Goal: Task Accomplishment & Management: Manage account settings

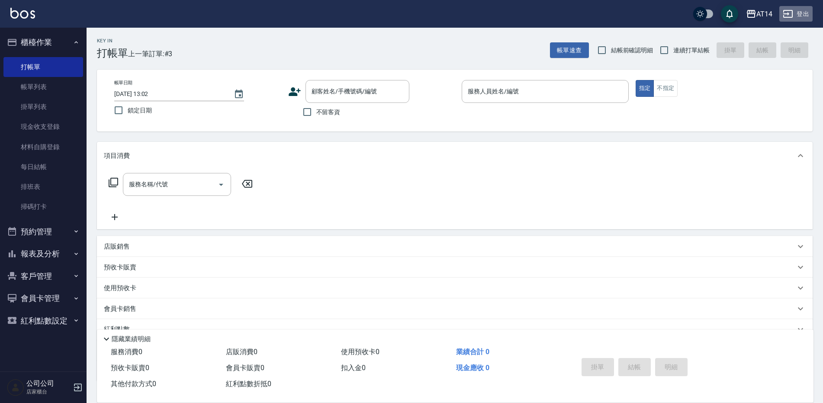
click at [796, 15] on button "登出" at bounding box center [795, 14] width 33 height 16
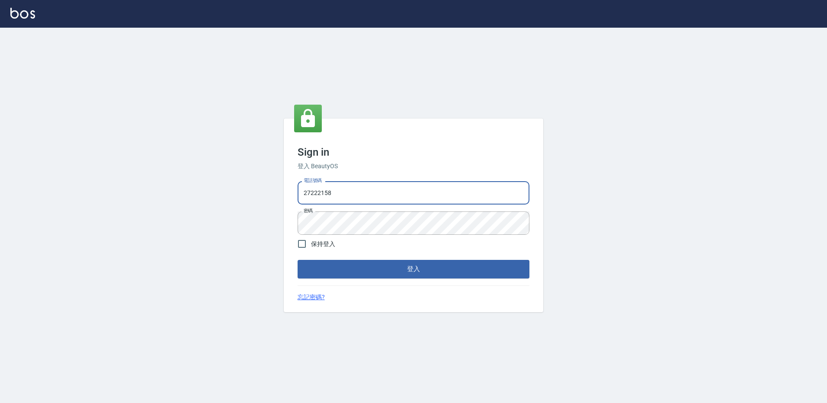
drag, startPoint x: 356, startPoint y: 194, endPoint x: 142, endPoint y: 186, distance: 213.9
click at [149, 186] on div "Sign in 登入 BeautyOS 電話號碼 27222158 電話號碼 密碼 密碼 保持登入 登入 忘記密碼?" at bounding box center [413, 216] width 827 height 376
type input "0926610480"
drag, startPoint x: 326, startPoint y: 211, endPoint x: 278, endPoint y: 212, distance: 47.6
click at [283, 211] on div "Sign in 登入 BeautyOS 電話號碼 0926610480 電話號碼 密碼 密碼 保持登入 登入 忘記密碼?" at bounding box center [413, 216] width 827 height 376
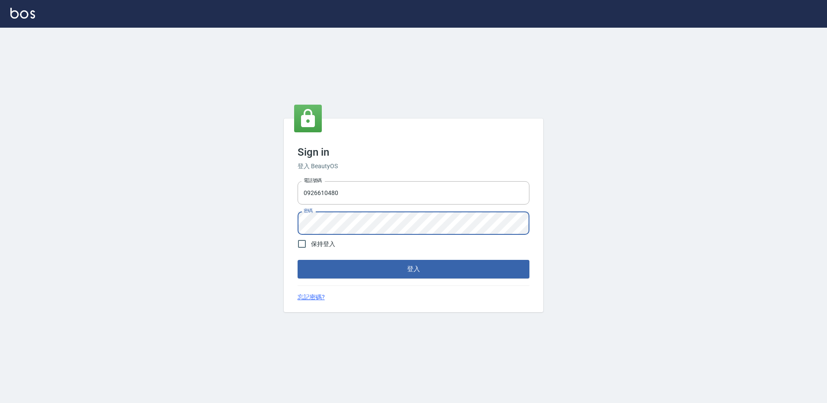
click at [243, 223] on div "Sign in 登入 BeautyOS 電話號碼 0926610480 電話號碼 密碼 密碼 保持登入 登入 忘記密碼?" at bounding box center [413, 216] width 827 height 376
click at [298, 260] on button "登入" at bounding box center [414, 269] width 232 height 18
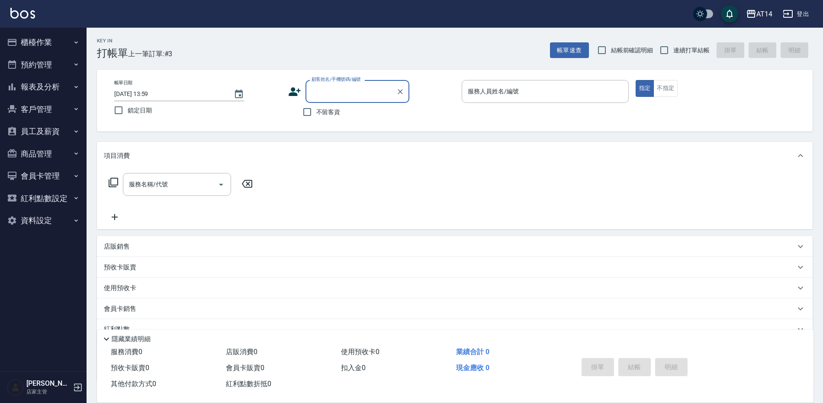
click at [55, 141] on button "員工及薪資" at bounding box center [43, 131] width 80 height 22
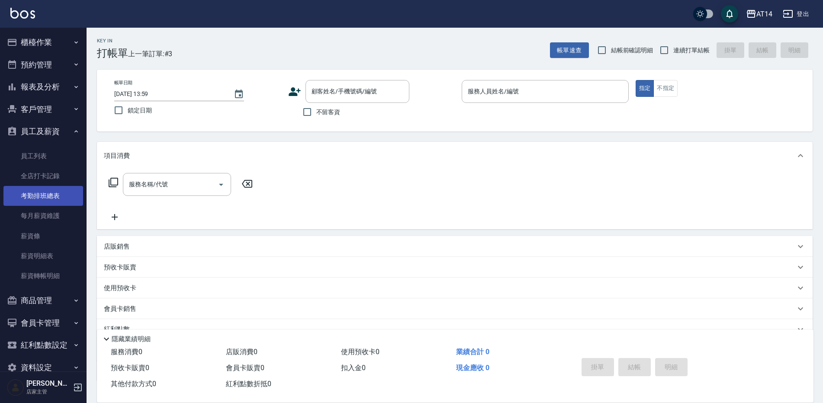
click at [52, 197] on link "考勤排班總表" at bounding box center [43, 196] width 80 height 20
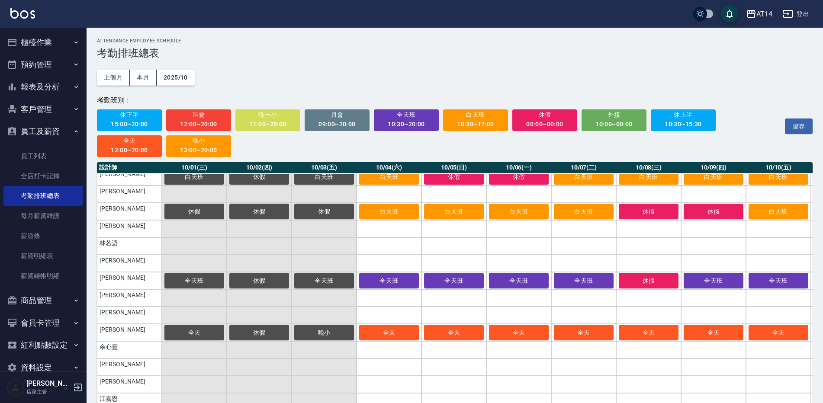
scroll to position [43, 0]
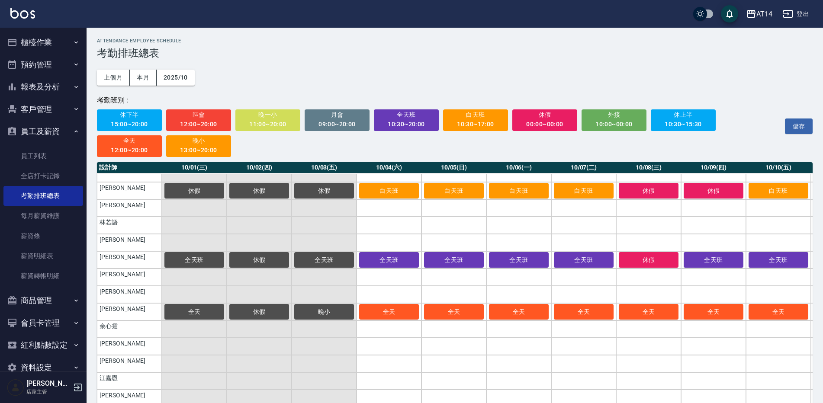
drag, startPoint x: 412, startPoint y: 119, endPoint x: 419, endPoint y: 130, distance: 13.8
click at [412, 119] on span "全天班" at bounding box center [406, 114] width 53 height 11
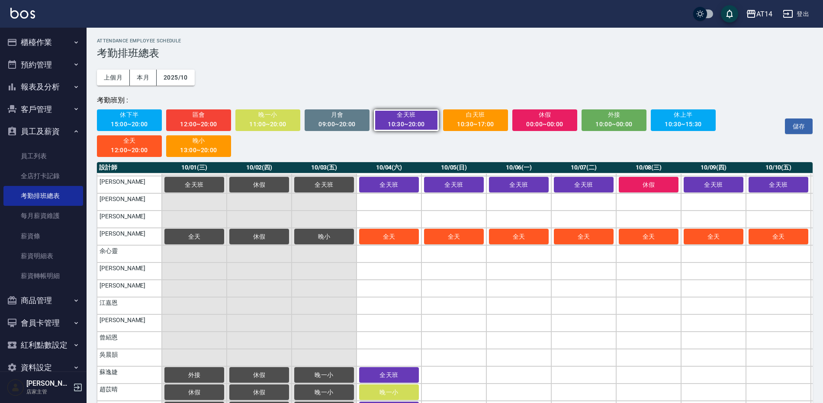
scroll to position [125, 0]
click at [538, 123] on div "00:00~00:00" at bounding box center [544, 124] width 53 height 11
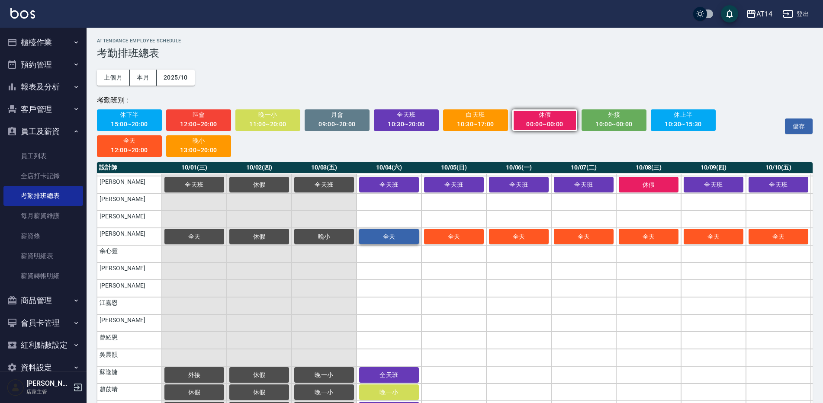
drag, startPoint x: 385, startPoint y: 228, endPoint x: 381, endPoint y: 228, distance: 4.8
click at [386, 229] on button "全天" at bounding box center [389, 237] width 60 height 16
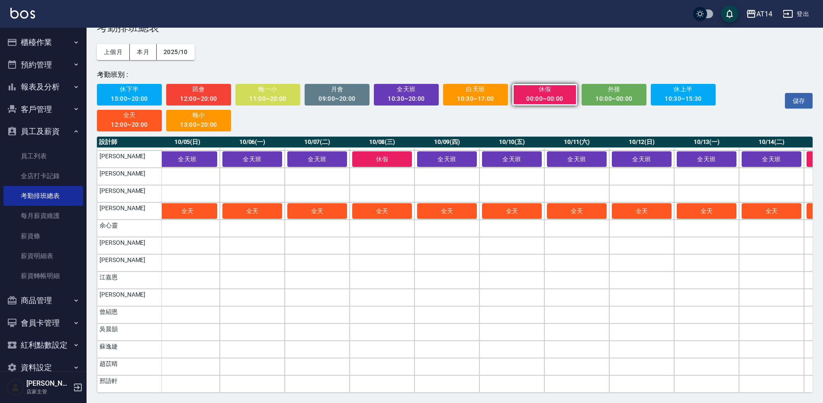
scroll to position [125, 271]
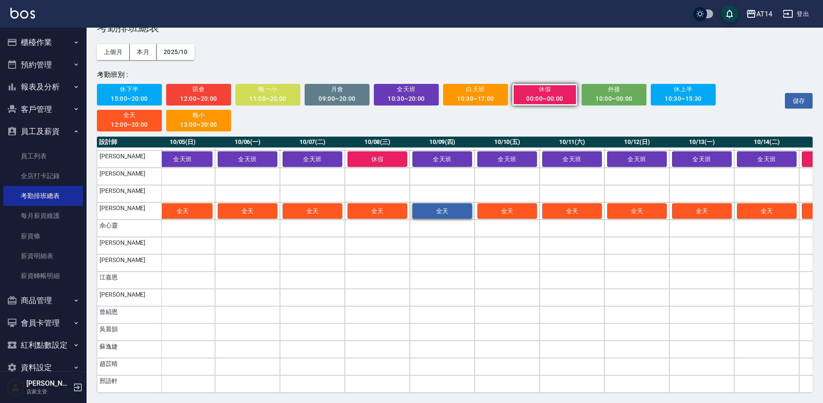
click at [453, 208] on span "全天" at bounding box center [442, 211] width 43 height 7
click at [491, 210] on button "全天" at bounding box center [507, 211] width 60 height 16
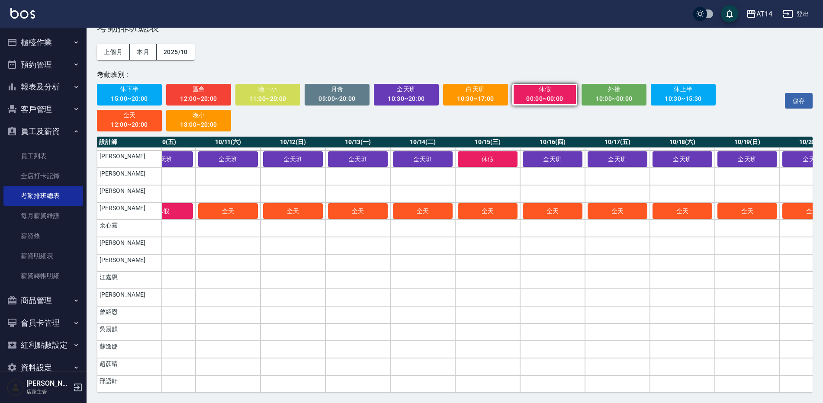
scroll to position [125, 633]
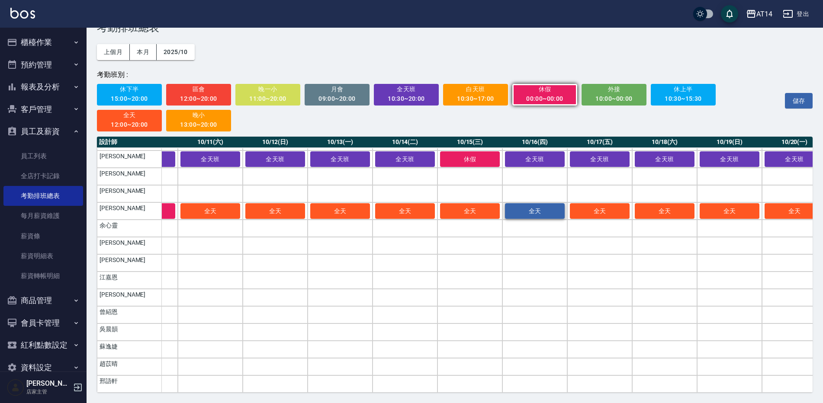
click at [528, 208] on span "全天" at bounding box center [534, 211] width 43 height 7
click at [590, 208] on span "全天" at bounding box center [599, 211] width 43 height 7
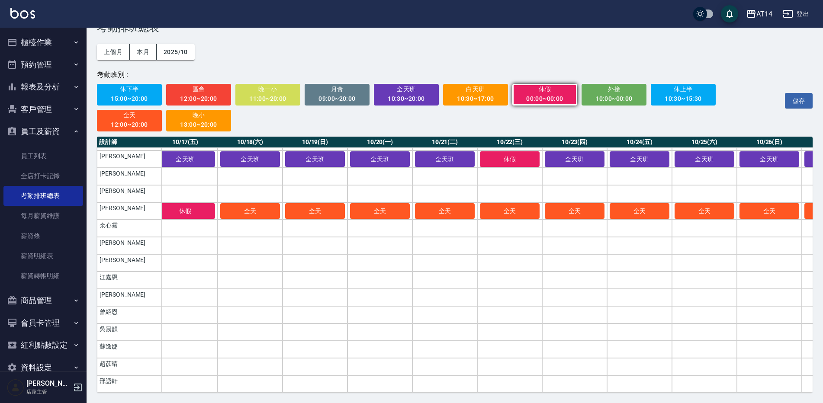
scroll to position [125, 1063]
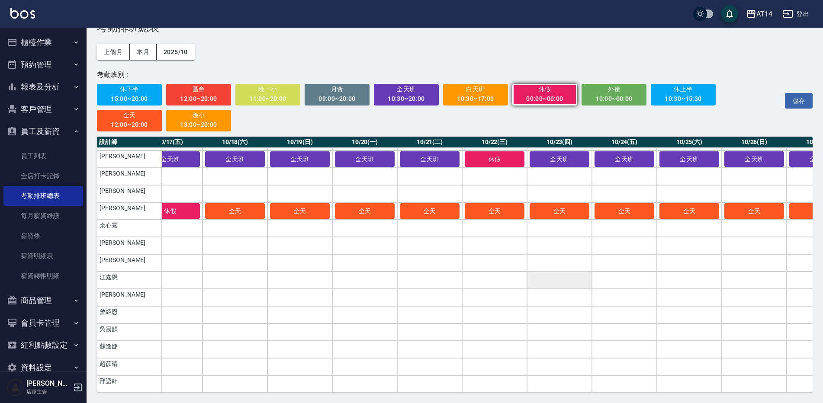
drag, startPoint x: 557, startPoint y: 205, endPoint x: 565, endPoint y: 266, distance: 61.5
click at [557, 208] on span "全天" at bounding box center [559, 211] width 43 height 7
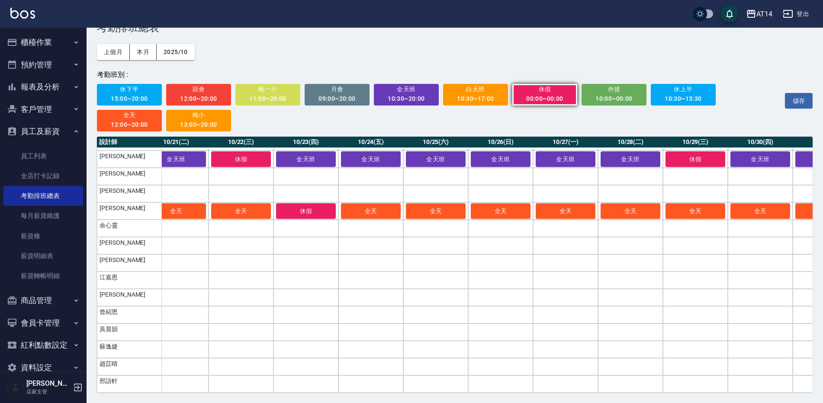
scroll to position [125, 1338]
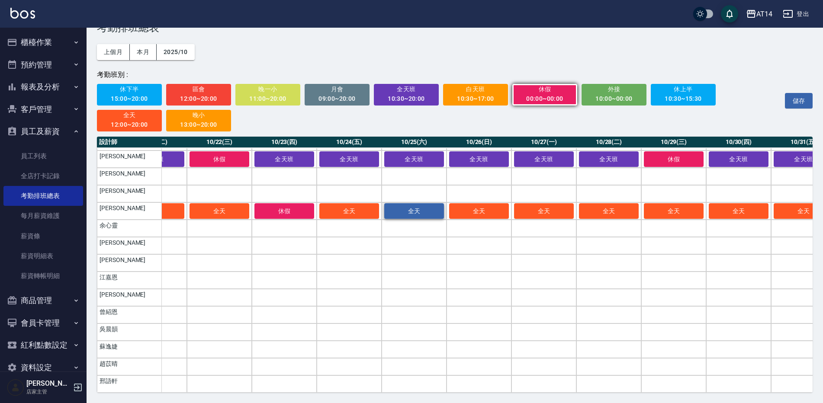
click at [418, 208] on span "全天" at bounding box center [413, 211] width 43 height 7
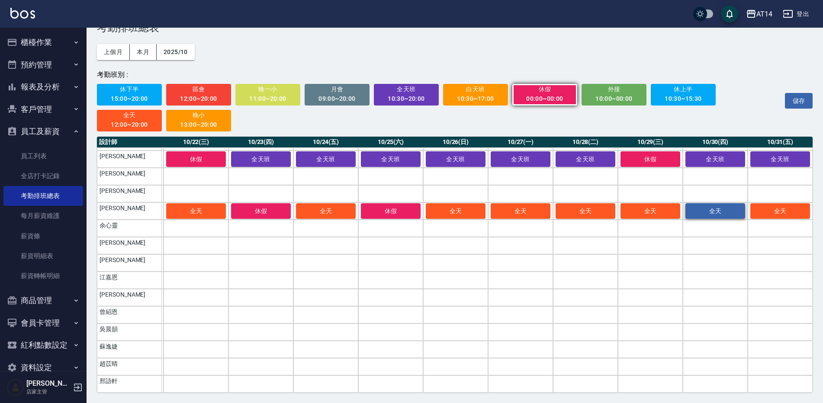
drag, startPoint x: 719, startPoint y: 202, endPoint x: 712, endPoint y: 208, distance: 9.2
click at [719, 208] on span "全天" at bounding box center [714, 211] width 43 height 7
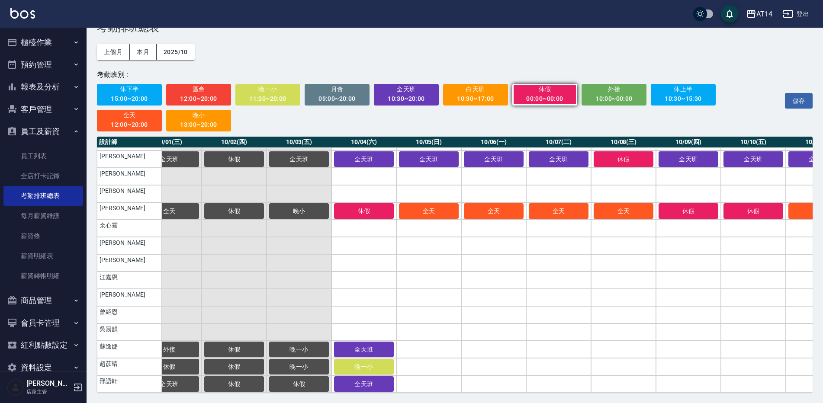
scroll to position [125, 23]
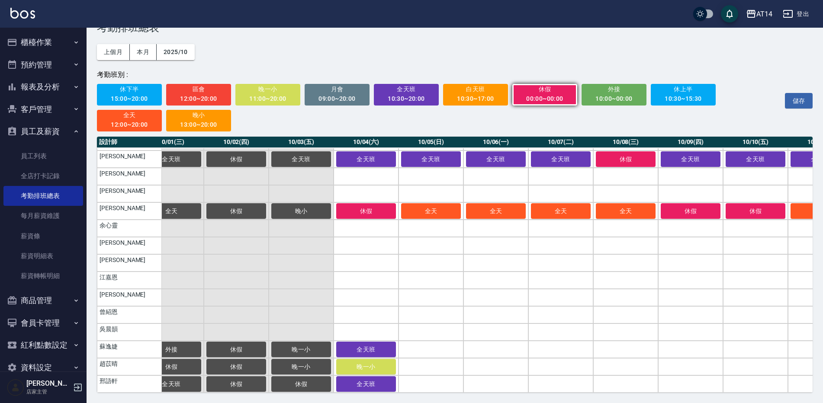
click at [406, 91] on span "全天班" at bounding box center [406, 89] width 53 height 11
click at [137, 341] on td "蘇逸婕" at bounding box center [129, 349] width 65 height 17
click at [152, 341] on td "蘇逸婕" at bounding box center [129, 349] width 65 height 17
click at [416, 88] on span "全天班" at bounding box center [406, 89] width 53 height 11
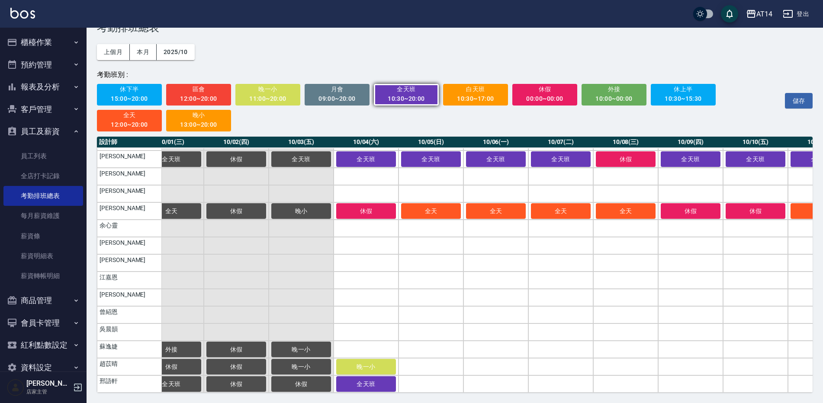
click at [137, 342] on td "蘇逸婕" at bounding box center [129, 349] width 65 height 17
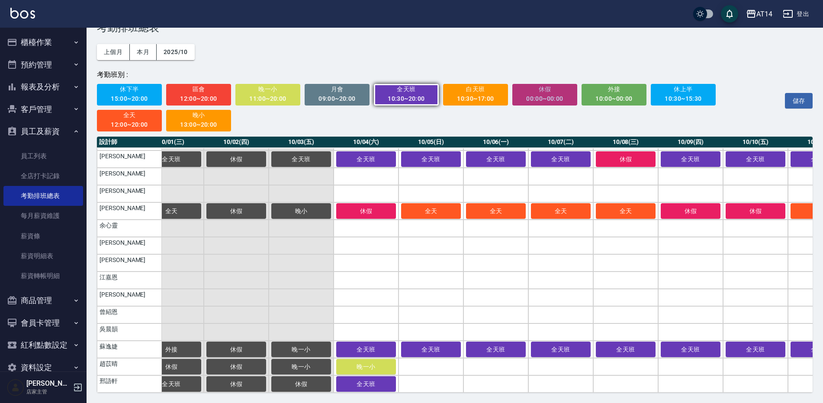
click at [565, 91] on span "休假" at bounding box center [544, 89] width 53 height 11
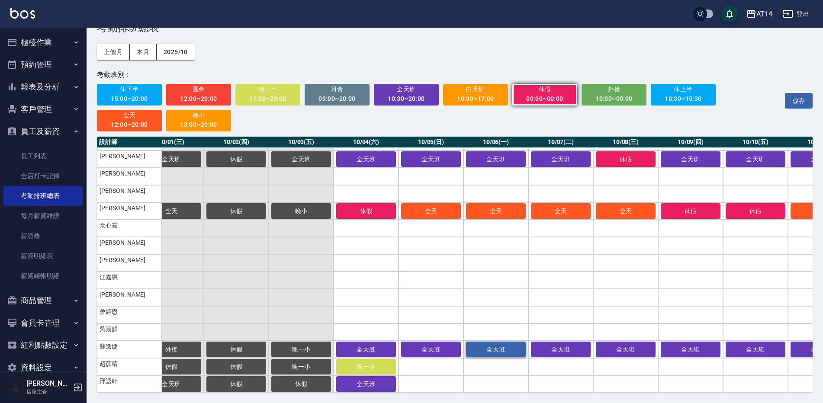
click at [498, 346] on span "全天班" at bounding box center [495, 349] width 43 height 7
click at [554, 346] on span "全天班" at bounding box center [560, 349] width 43 height 7
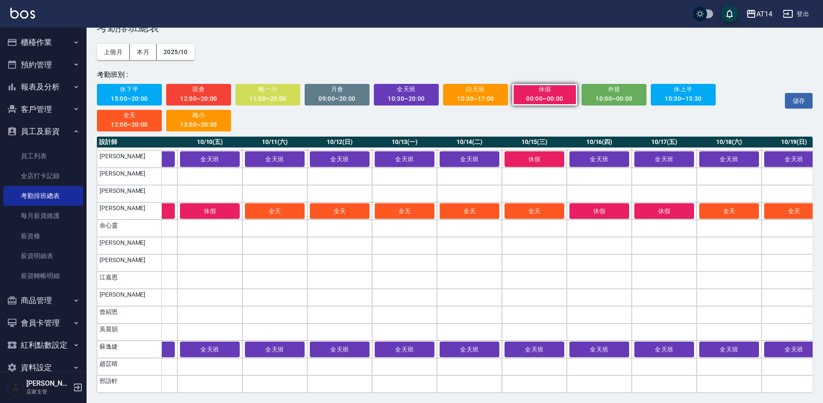
scroll to position [125, 586]
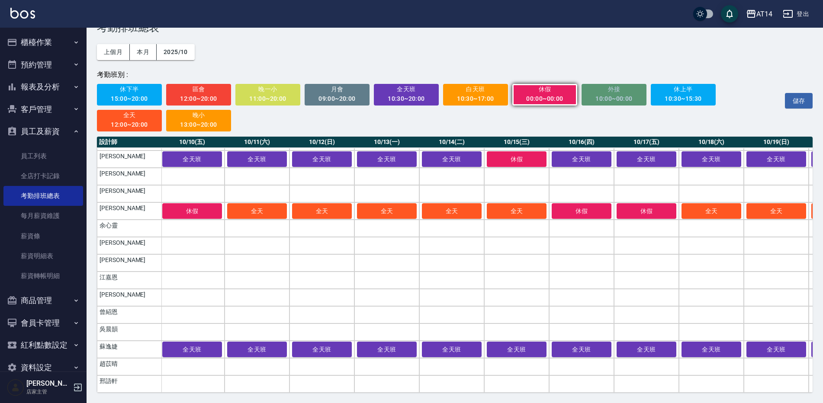
click at [613, 95] on div "10:00~00:00" at bounding box center [613, 98] width 53 height 11
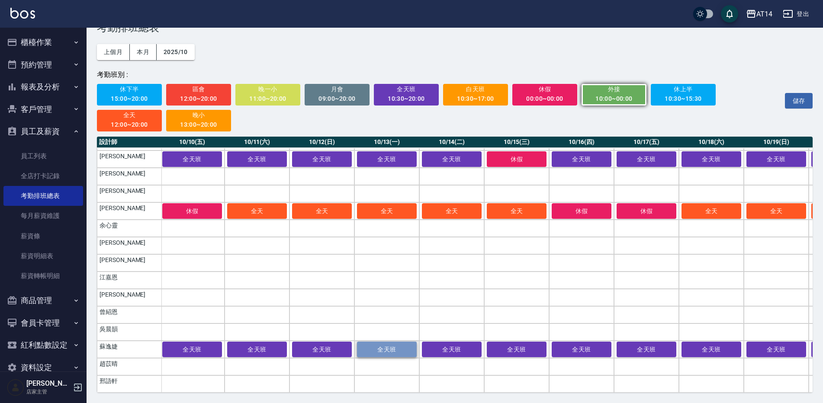
drag, startPoint x: 384, startPoint y: 342, endPoint x: 381, endPoint y: 338, distance: 5.3
click at [384, 346] on span "全天班" at bounding box center [386, 349] width 43 height 7
click at [551, 93] on span "休假" at bounding box center [544, 89] width 53 height 11
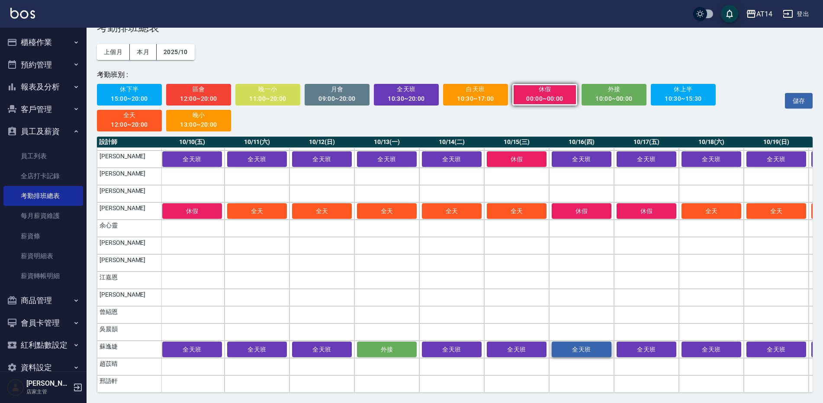
click at [604, 342] on button "全天班" at bounding box center [582, 350] width 60 height 16
click at [643, 346] on span "全天班" at bounding box center [646, 349] width 43 height 7
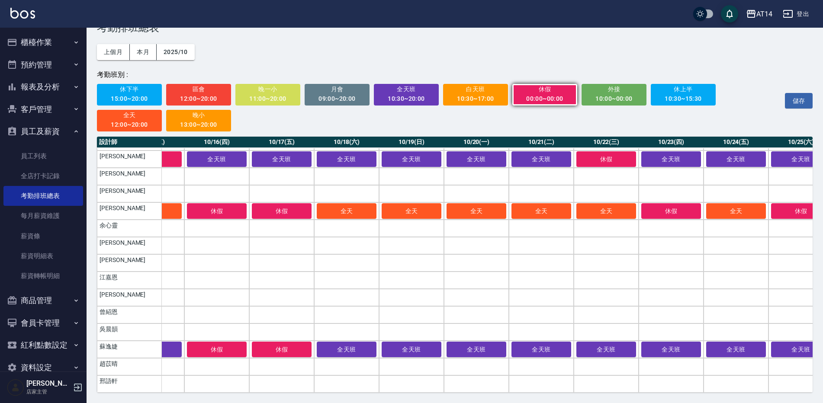
scroll to position [125, 953]
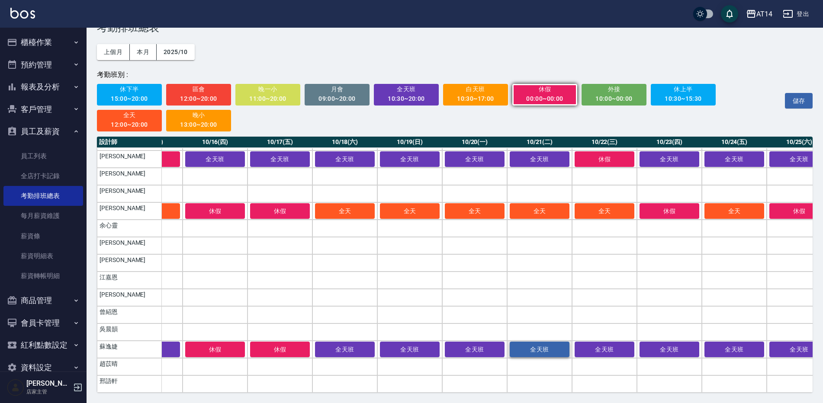
click at [530, 346] on span "全天班" at bounding box center [539, 349] width 43 height 7
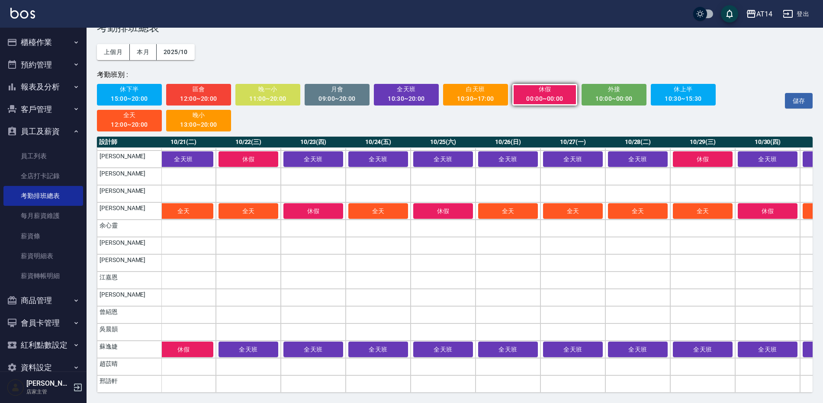
scroll to position [125, 1365]
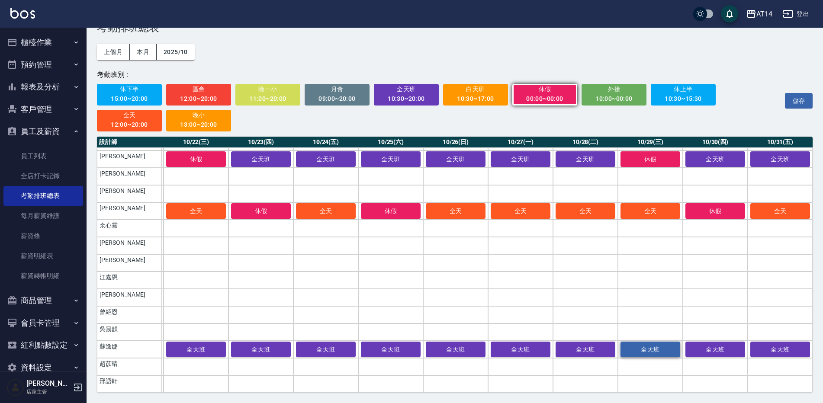
click at [568, 342] on button "全天班" at bounding box center [585, 350] width 60 height 16
click at [656, 346] on span "全天班" at bounding box center [650, 349] width 43 height 7
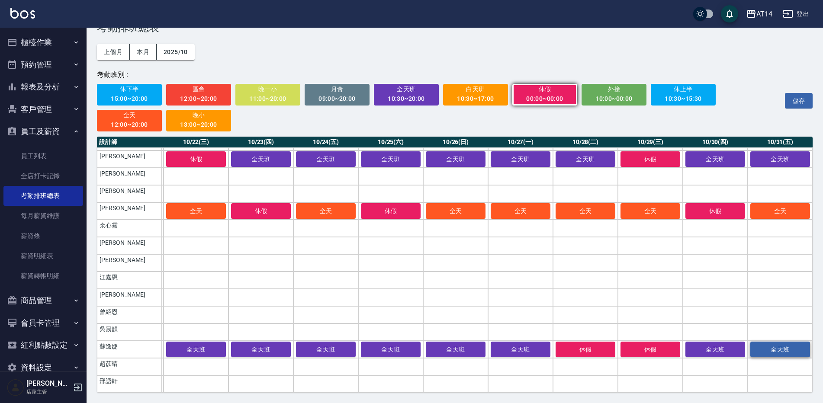
click at [761, 346] on span "全天班" at bounding box center [779, 349] width 43 height 7
click at [430, 90] on span "全天班" at bounding box center [406, 89] width 53 height 11
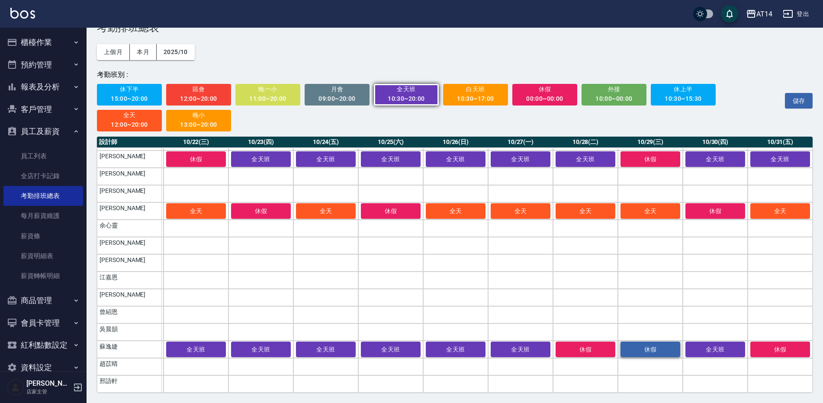
click at [645, 346] on span "休假" at bounding box center [650, 349] width 43 height 7
drag, startPoint x: 547, startPoint y: 88, endPoint x: 504, endPoint y: 316, distance: 232.1
click at [547, 88] on span "休假" at bounding box center [544, 89] width 53 height 11
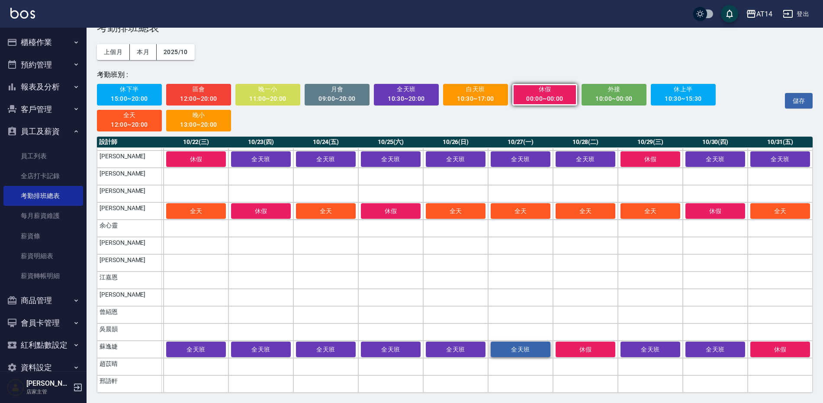
click at [516, 346] on span "全天班" at bounding box center [520, 349] width 43 height 7
click at [403, 94] on div "10:30~20:00" at bounding box center [406, 98] width 53 height 11
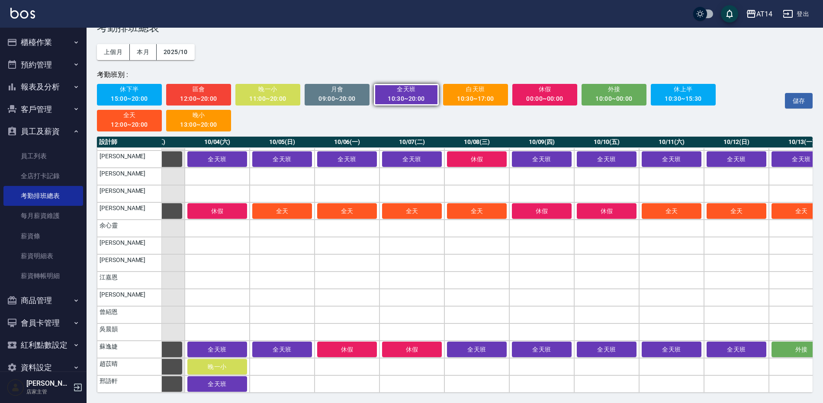
scroll to position [125, 0]
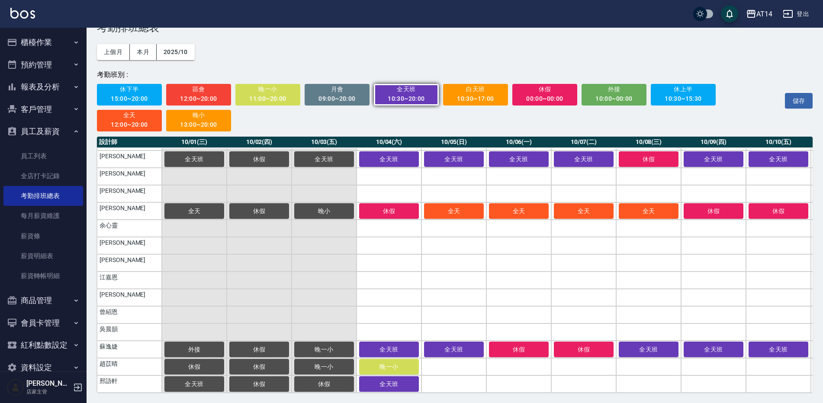
click at [128, 358] on td "趙苡晴" at bounding box center [129, 366] width 65 height 17
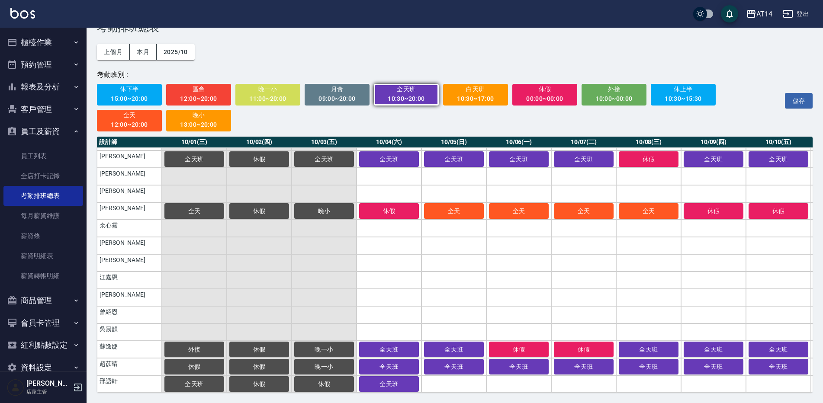
click at [134, 379] on td "邢語軒" at bounding box center [129, 384] width 65 height 17
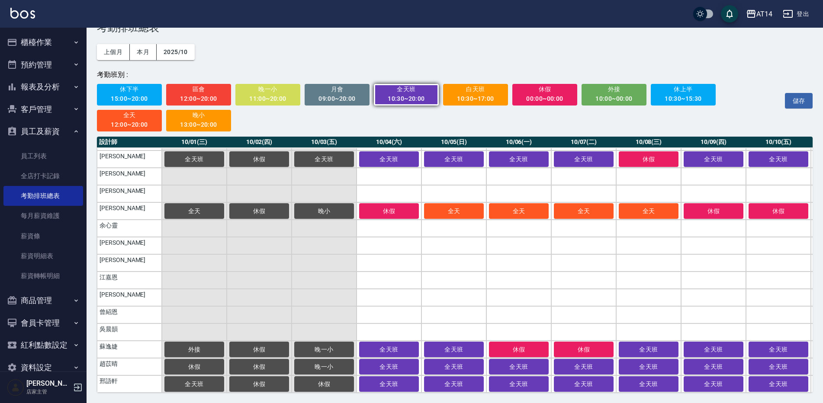
click at [291, 92] on span "晚一小" at bounding box center [267, 89] width 53 height 11
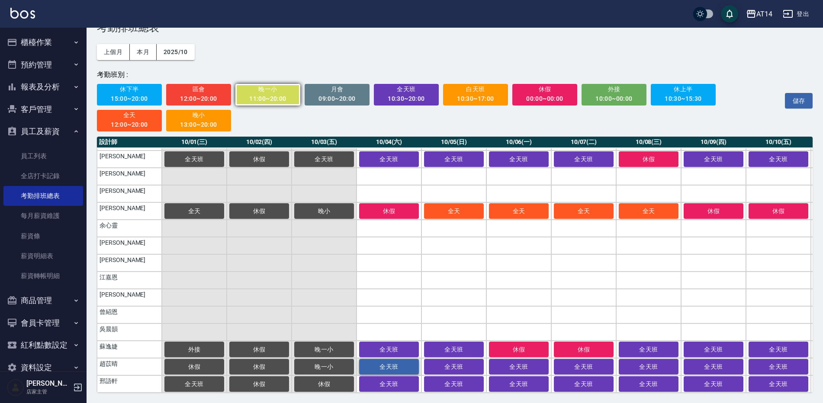
click at [375, 359] on button "全天班" at bounding box center [389, 367] width 60 height 16
click at [531, 91] on span "休假" at bounding box center [544, 89] width 53 height 11
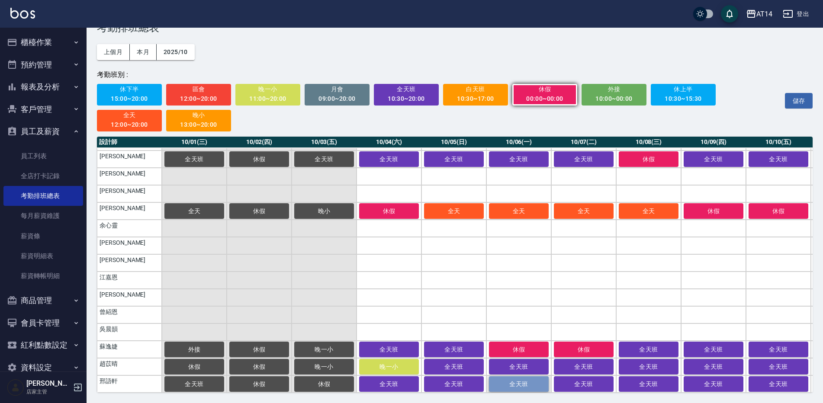
click at [522, 381] on span "全天班" at bounding box center [518, 384] width 43 height 7
click at [576, 381] on span "全天班" at bounding box center [583, 384] width 43 height 7
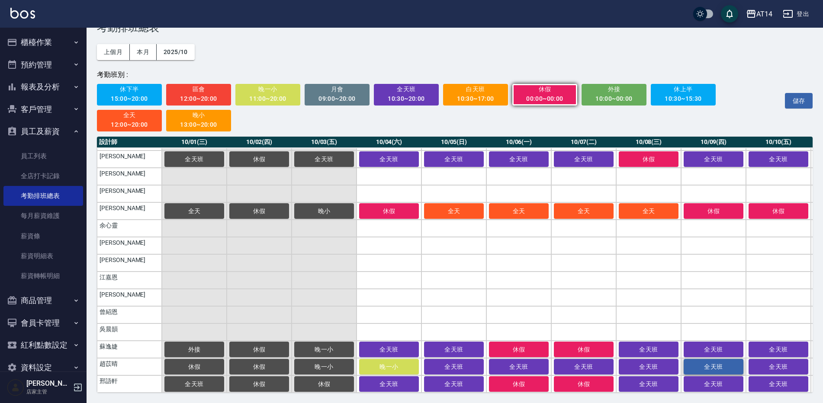
click at [654, 359] on button "全天班" at bounding box center [649, 367] width 60 height 16
click at [698, 363] on span "全天班" at bounding box center [713, 366] width 43 height 7
drag, startPoint x: 776, startPoint y: 380, endPoint x: 781, endPoint y: 374, distance: 8.0
click at [777, 381] on span "全天班" at bounding box center [778, 384] width 43 height 7
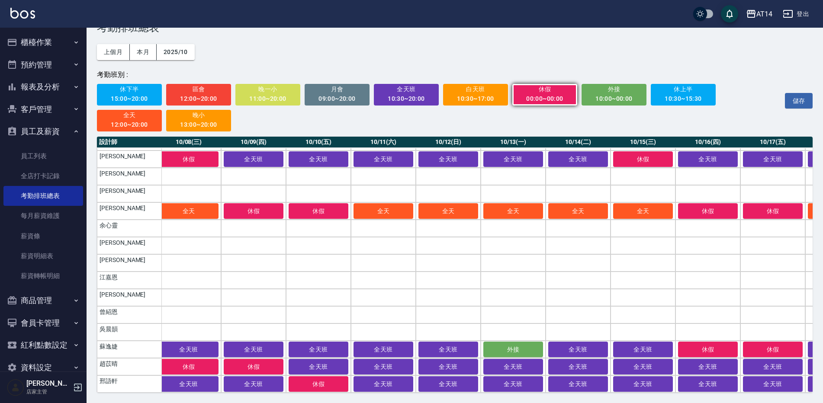
scroll to position [125, 490]
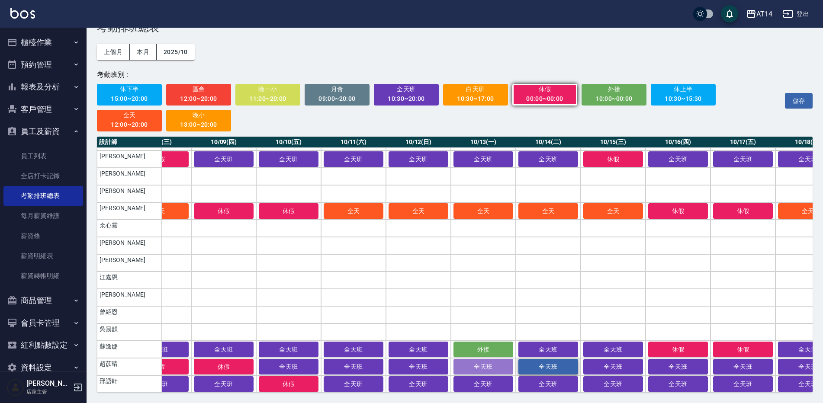
drag, startPoint x: 497, startPoint y: 360, endPoint x: 538, endPoint y: 358, distance: 40.7
click at [499, 363] on span "全天班" at bounding box center [483, 366] width 43 height 7
click at [538, 363] on span "全天班" at bounding box center [547, 366] width 43 height 7
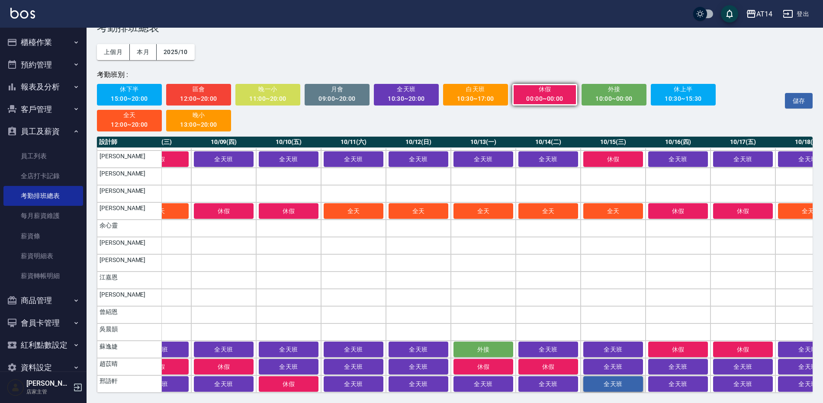
drag, startPoint x: 616, startPoint y: 378, endPoint x: 609, endPoint y: 377, distance: 6.9
click at [616, 381] on span "全天班" at bounding box center [612, 384] width 43 height 7
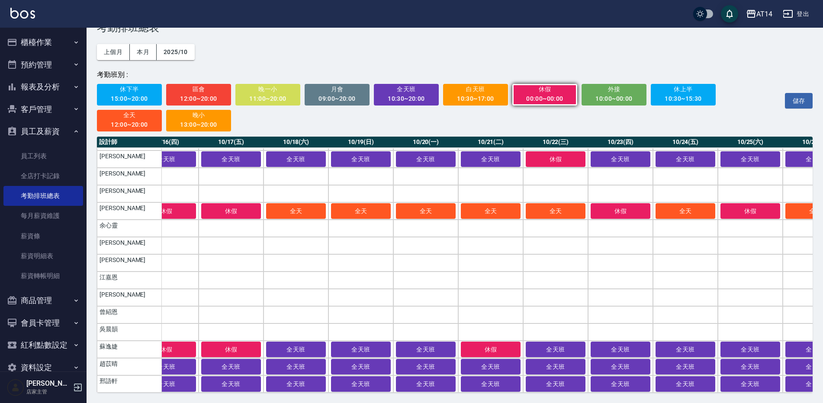
scroll to position [125, 1038]
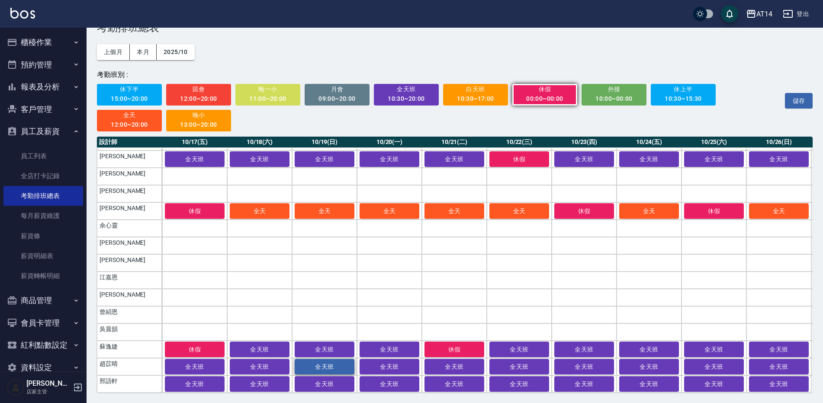
click at [332, 359] on button "全天班" at bounding box center [325, 367] width 60 height 16
click at [270, 381] on span "全天班" at bounding box center [259, 384] width 43 height 7
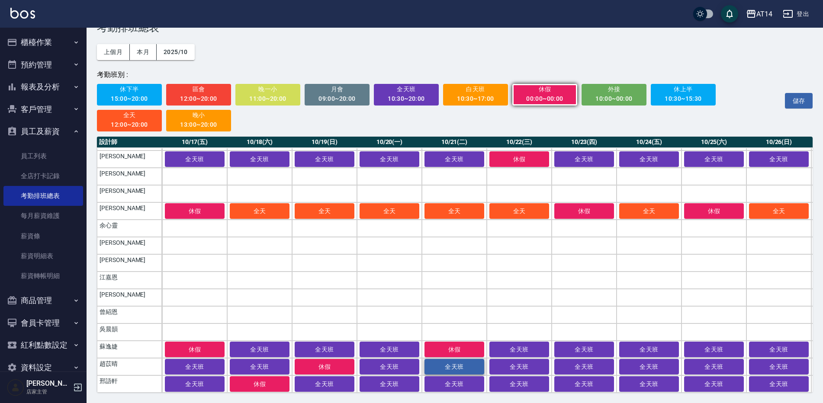
click at [459, 359] on button "全天班" at bounding box center [454, 367] width 60 height 16
click at [517, 363] on span "全天班" at bounding box center [519, 366] width 43 height 7
drag, startPoint x: 684, startPoint y: 392, endPoint x: 728, endPoint y: 398, distance: 44.4
click at [728, 398] on div "ATTENDANCE EMPLOYEE SCHEDULE 考勤排班總表 上個月 本月 2025/10 考勤班別 : 休下半 15:00~20:00 區會 12…" at bounding box center [455, 202] width 736 height 401
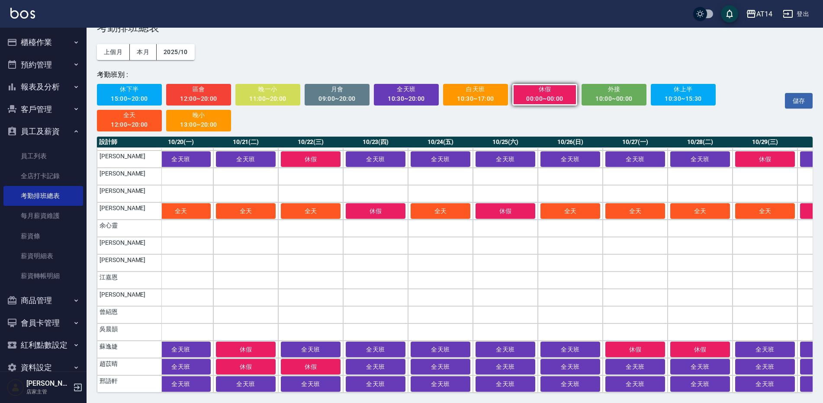
scroll to position [125, 1302]
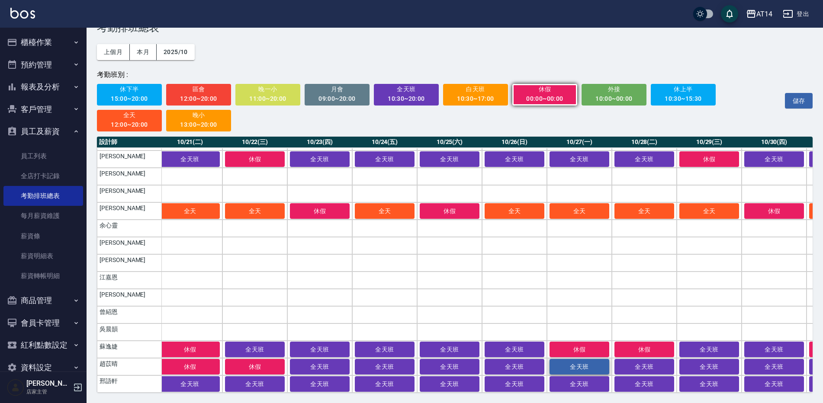
click at [585, 363] on span "全天班" at bounding box center [579, 366] width 43 height 7
click at [659, 366] on button "全天班" at bounding box center [644, 367] width 60 height 16
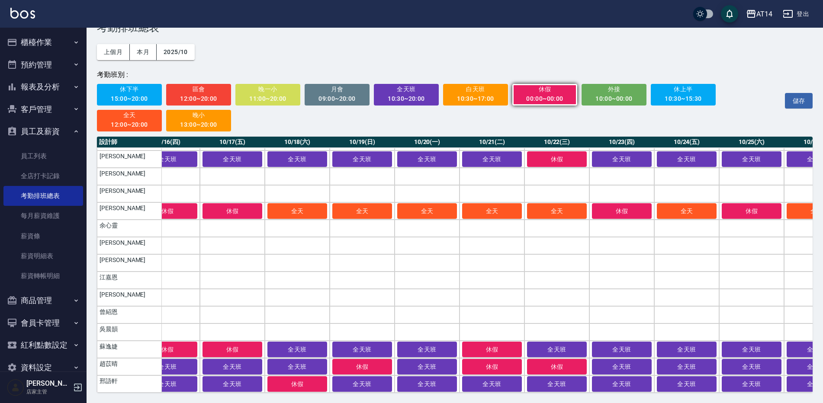
scroll to position [125, 1011]
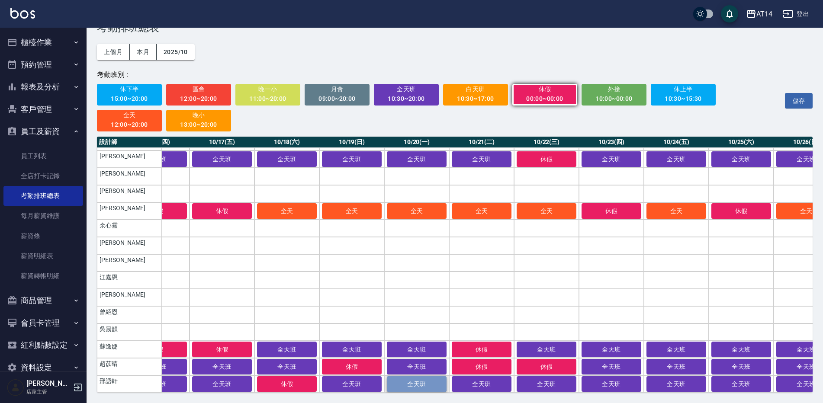
click at [408, 381] on span "全天班" at bounding box center [416, 384] width 43 height 7
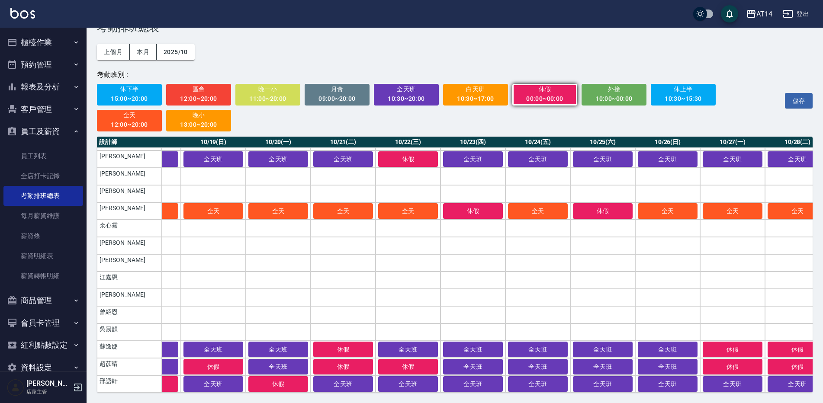
scroll to position [125, 1162]
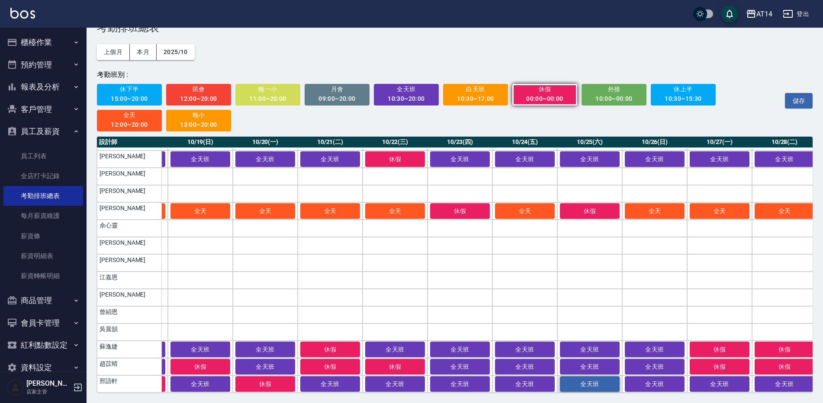
click at [529, 381] on span "全天班" at bounding box center [524, 384] width 43 height 7
click at [577, 381] on span "全天班" at bounding box center [589, 384] width 43 height 7
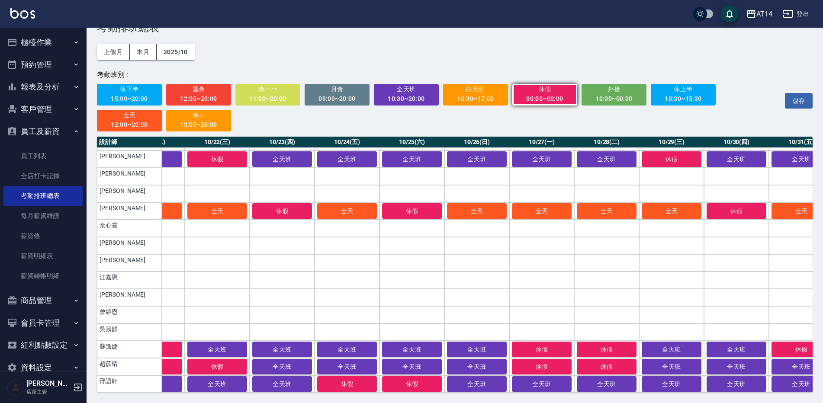
scroll to position [125, 1365]
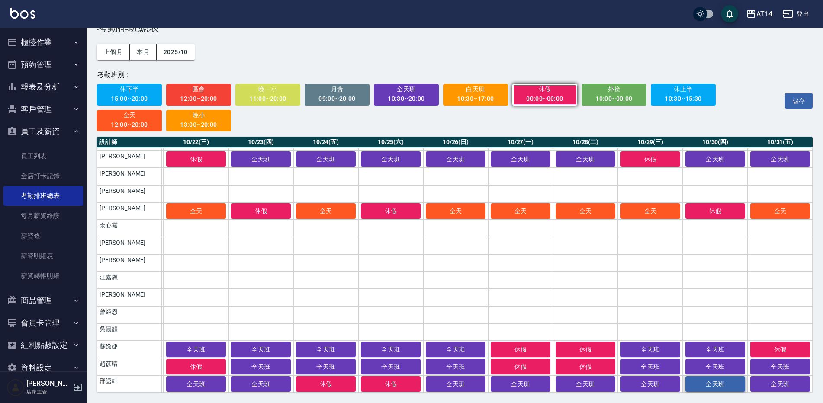
drag, startPoint x: 659, startPoint y: 376, endPoint x: 710, endPoint y: 377, distance: 50.6
click at [661, 381] on span "全天班" at bounding box center [650, 384] width 43 height 7
click at [713, 381] on span "全天班" at bounding box center [714, 384] width 43 height 7
click at [804, 105] on button "儲存" at bounding box center [799, 101] width 28 height 16
click at [797, 99] on button "儲存" at bounding box center [799, 101] width 28 height 16
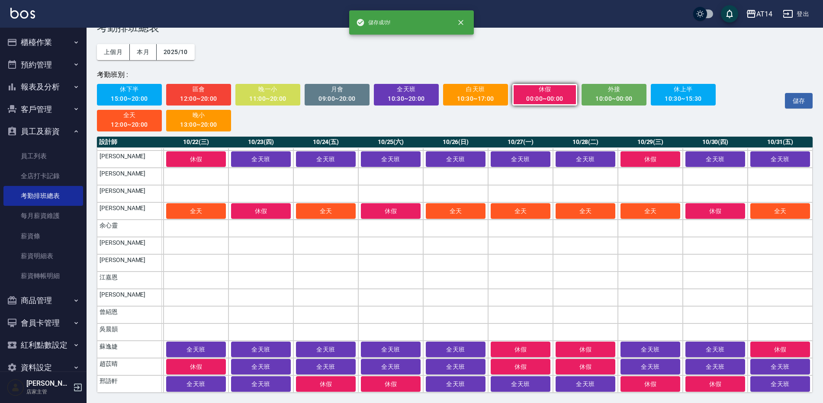
click at [74, 394] on div "陳韋婷 店家主管" at bounding box center [43, 387] width 87 height 31
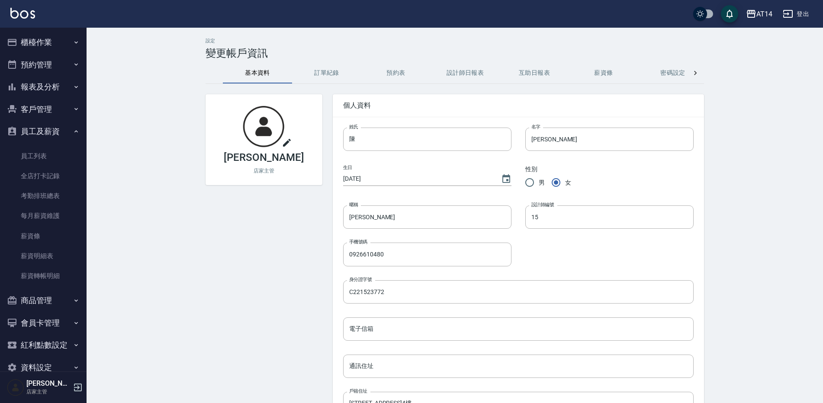
click at [788, 30] on div "設定 變更帳戶資訊 基本資料 訂單紀錄 預約表 設計師日報表 互助日報表 薪資條 密碼設定 打卡紀錄 功能釘選 陳韋婷 店家主管 個人資料 姓氏 陳 姓氏 名…" at bounding box center [455, 284] width 736 height 513
click at [782, 14] on button "登出" at bounding box center [795, 14] width 33 height 16
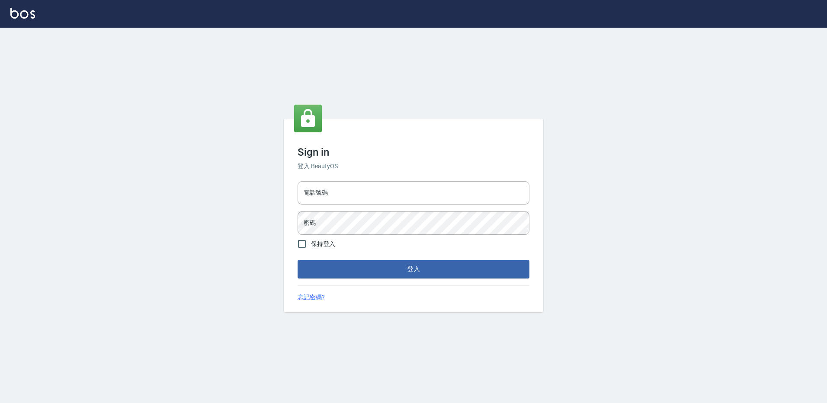
type input "27222158"
click at [391, 278] on button "登入" at bounding box center [414, 269] width 232 height 18
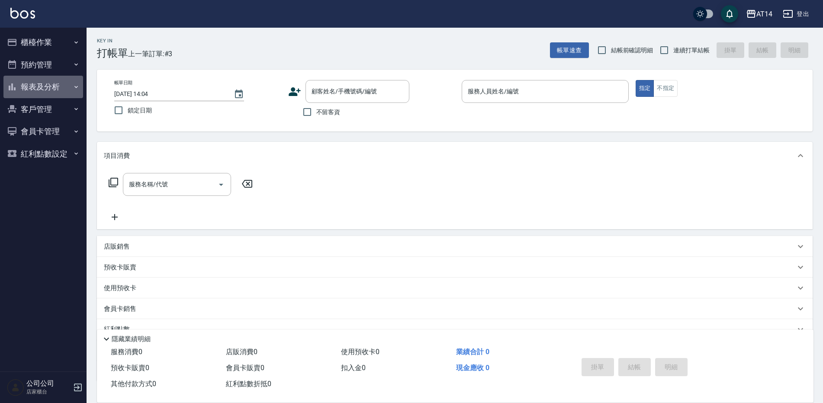
click at [31, 85] on button "報表及分析" at bounding box center [43, 87] width 80 height 22
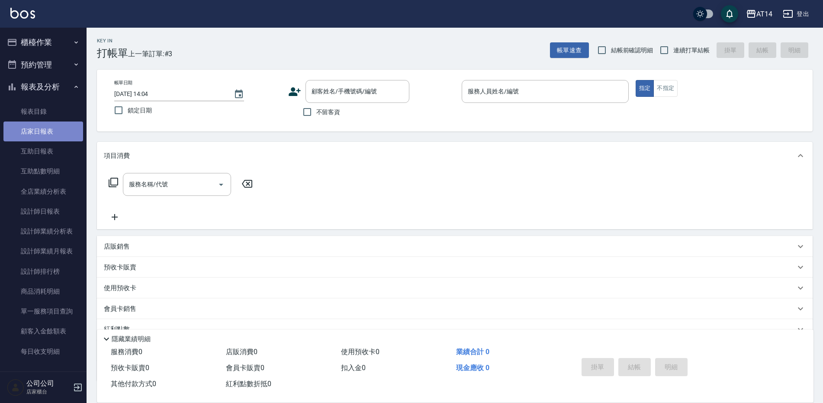
click at [61, 135] on link "店家日報表" at bounding box center [43, 132] width 80 height 20
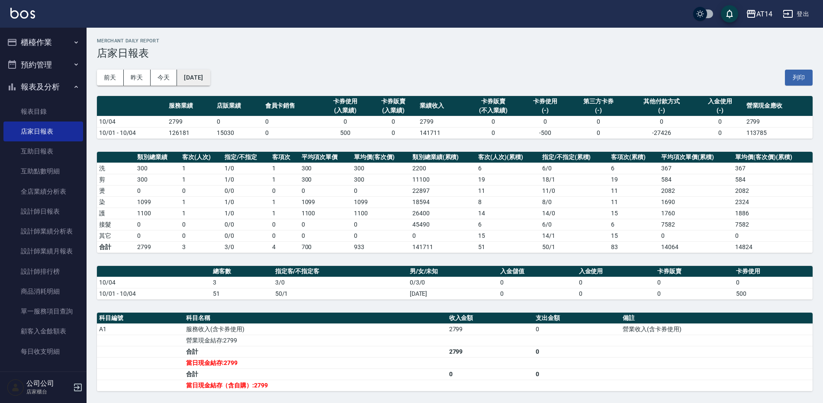
click at [207, 73] on button "[DATE]" at bounding box center [193, 78] width 33 height 16
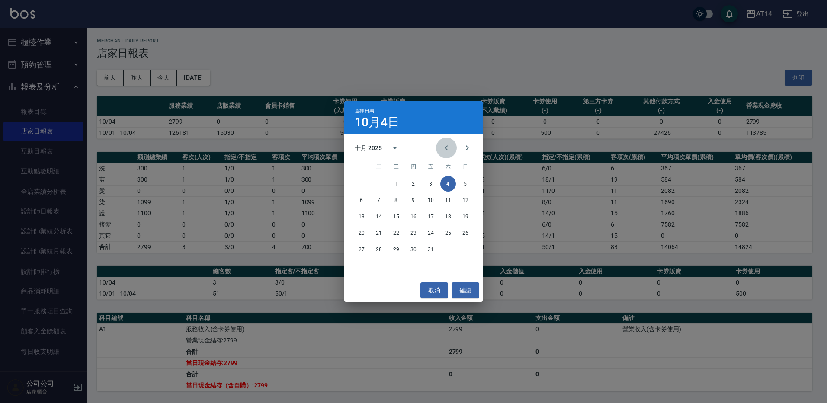
click at [441, 150] on button "Previous month" at bounding box center [446, 148] width 21 height 21
click at [379, 244] on button "30" at bounding box center [379, 250] width 16 height 16
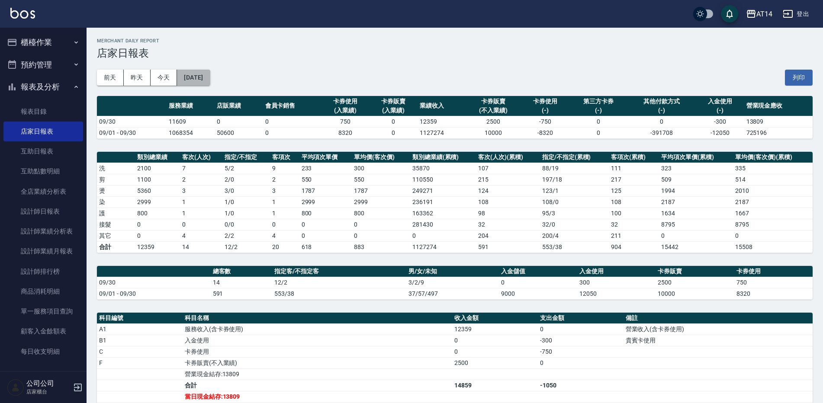
click at [210, 77] on button "[DATE]" at bounding box center [193, 78] width 33 height 16
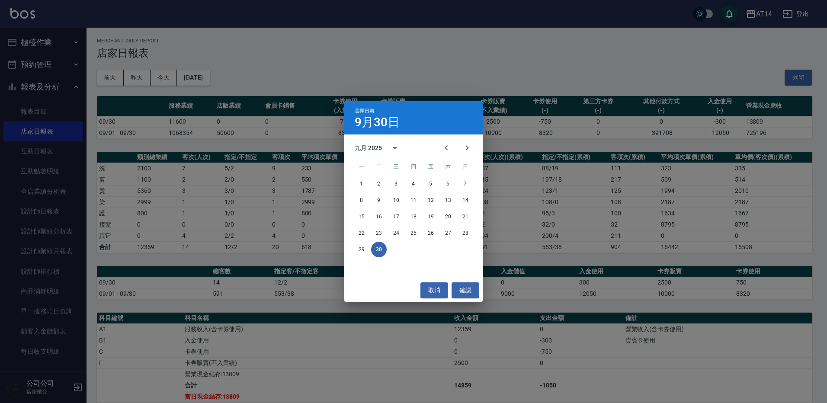
click at [321, 65] on div "選擇日期 9月30日 九月 2025 一 二 三 四 五 六 日 1 2 3 4 5 6 7 8 9 10 11 12 13 14 15 16 17 18 1…" at bounding box center [413, 201] width 827 height 403
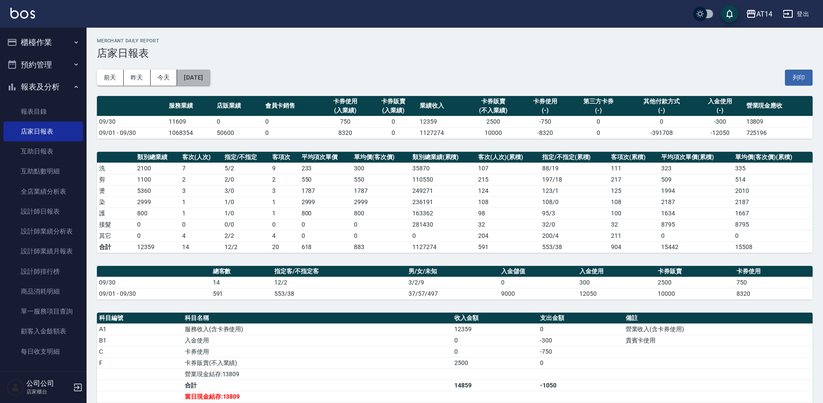
click at [210, 77] on button "[DATE]" at bounding box center [193, 78] width 33 height 16
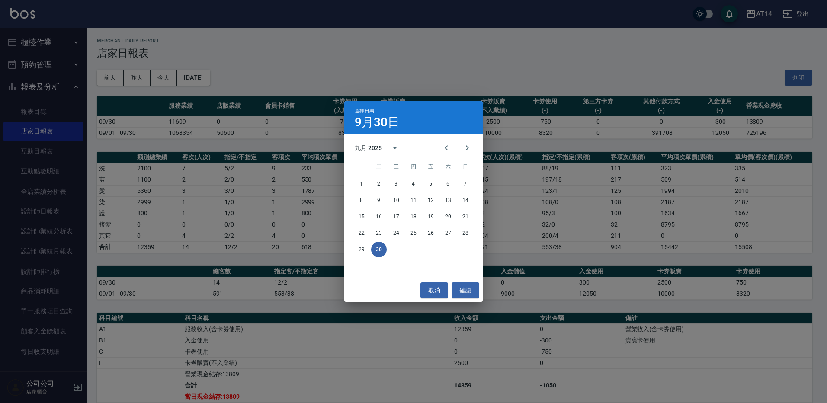
click at [40, 76] on div "選擇日期 9月30日 九月 2025 一 二 三 四 五 六 日 1 2 3 4 5 6 7 8 9 10 11 12 13 14 15 16 17 18 1…" at bounding box center [413, 201] width 827 height 403
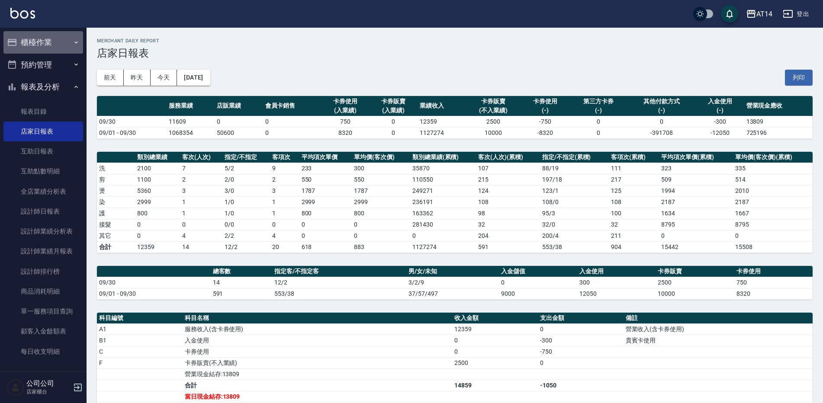
click at [55, 45] on button "櫃檯作業" at bounding box center [43, 42] width 80 height 22
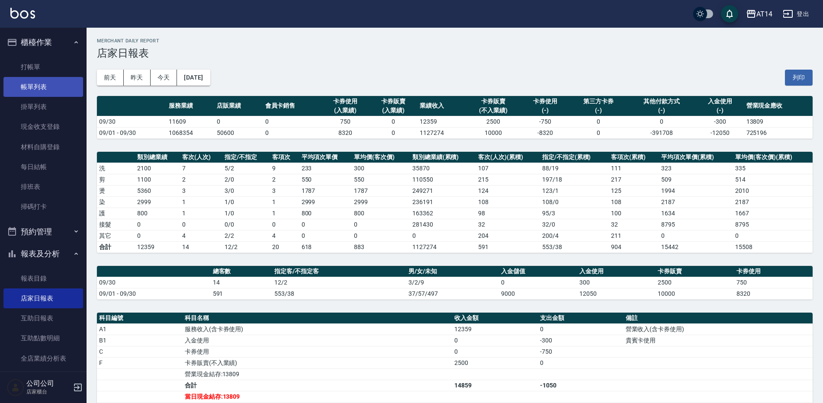
click at [56, 79] on link "帳單列表" at bounding box center [43, 87] width 80 height 20
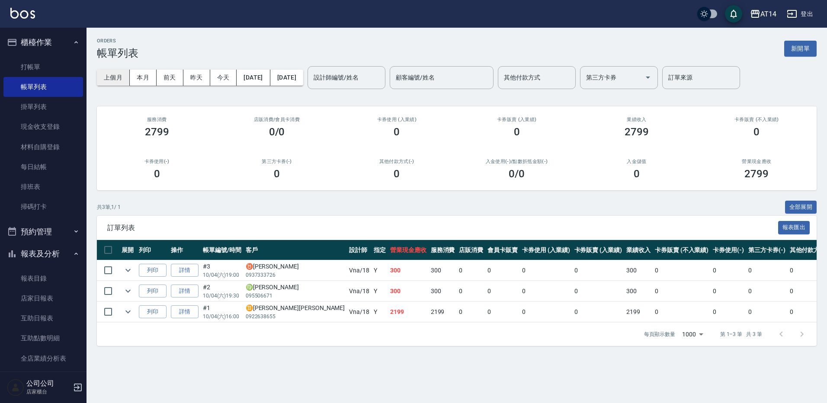
click at [109, 79] on button "上個月" at bounding box center [113, 78] width 33 height 16
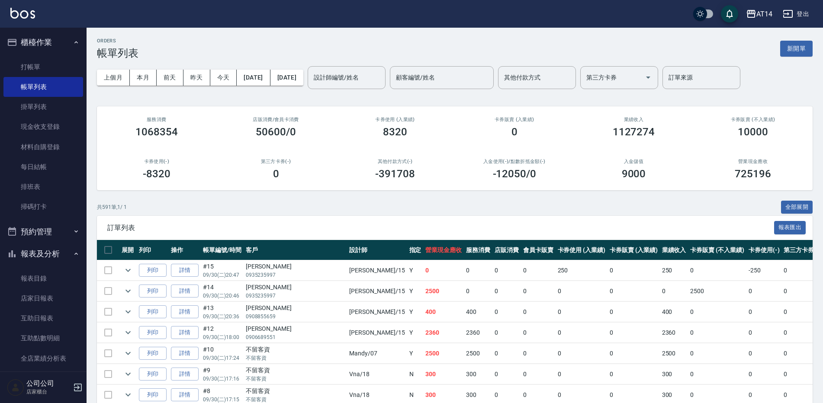
click at [331, 68] on div "上個月 本月 [DATE] [DATE] [DATE] [DATE] [DATE] 設計師編號/姓名 設計師編號/姓名 顧客編號/姓名 顧客編號/姓名 其他付…" at bounding box center [455, 77] width 716 height 37
click at [303, 73] on button "[DATE]" at bounding box center [286, 78] width 33 height 16
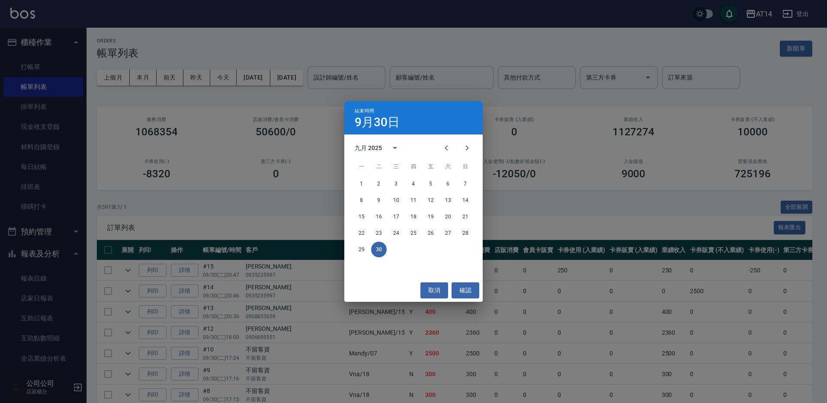
click at [276, 67] on div "結束時間 [DATE] 九月 2025 一 二 三 四 五 六 日 1 2 3 4 5 6 7 8 9 10 11 12 13 14 15 16 17 18 …" at bounding box center [413, 201] width 827 height 403
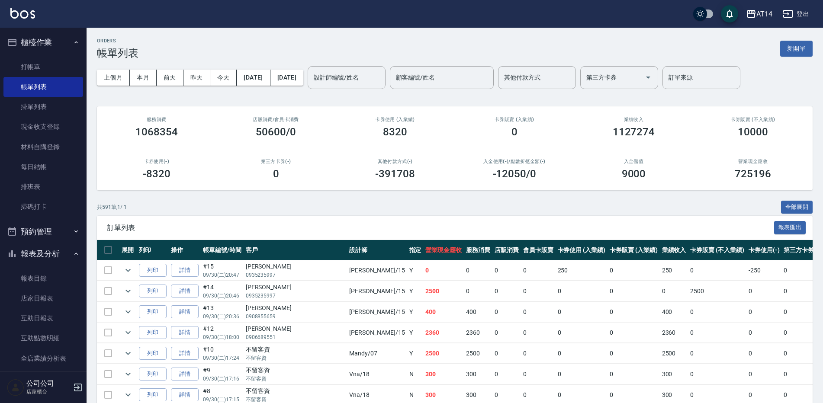
click at [270, 78] on button "[DATE]" at bounding box center [253, 78] width 33 height 16
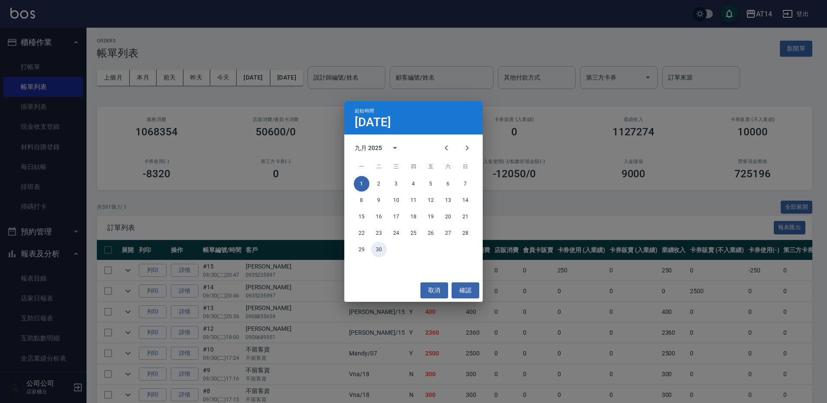
click at [375, 255] on button "30" at bounding box center [379, 250] width 16 height 16
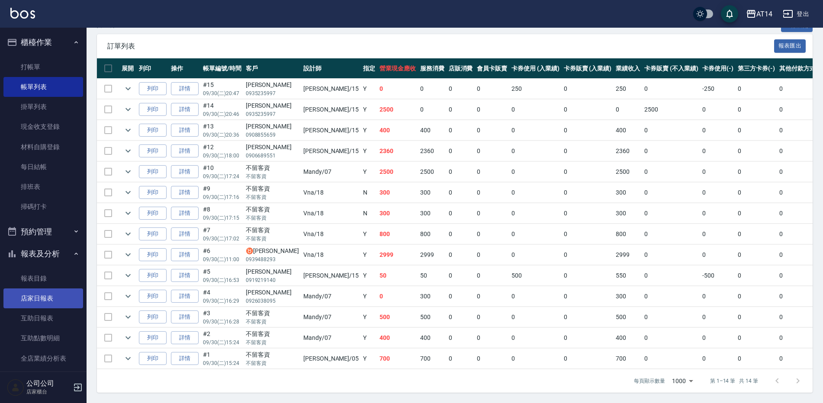
click at [51, 296] on link "店家日報表" at bounding box center [43, 299] width 80 height 20
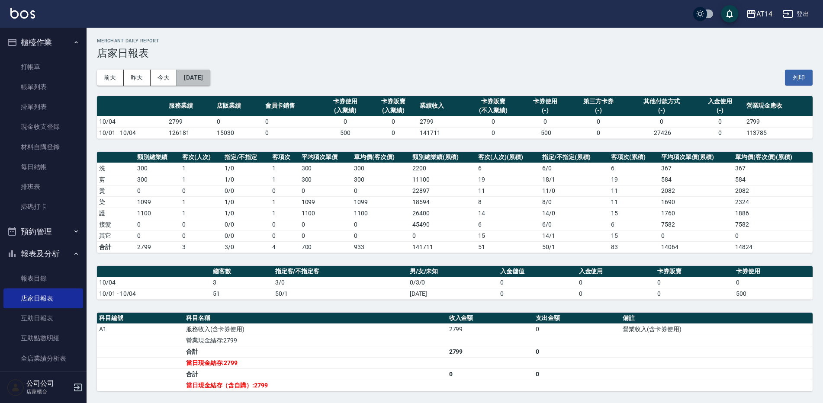
click at [210, 74] on button "[DATE]" at bounding box center [193, 78] width 33 height 16
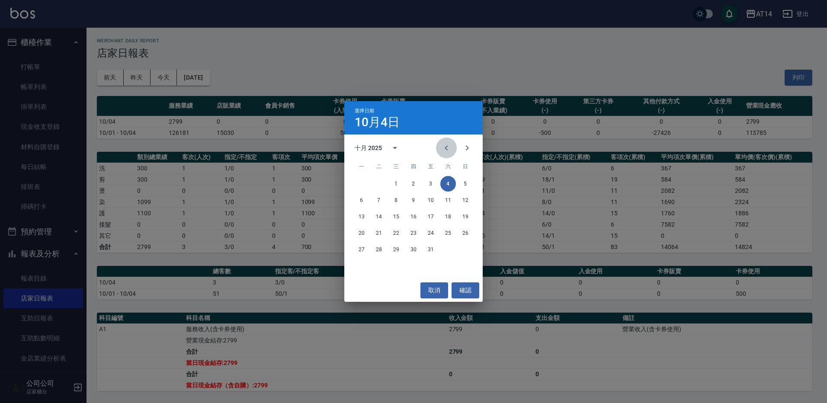
click at [441, 153] on button "Previous month" at bounding box center [446, 148] width 21 height 21
click at [412, 251] on button "31" at bounding box center [414, 250] width 16 height 16
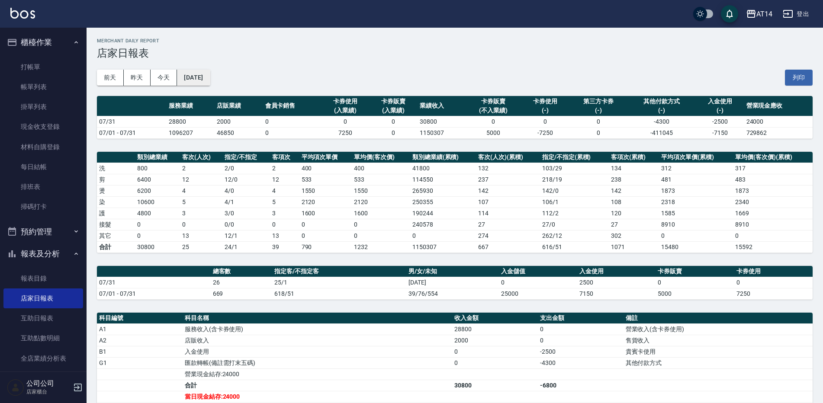
click at [187, 83] on button "[DATE]" at bounding box center [193, 78] width 33 height 16
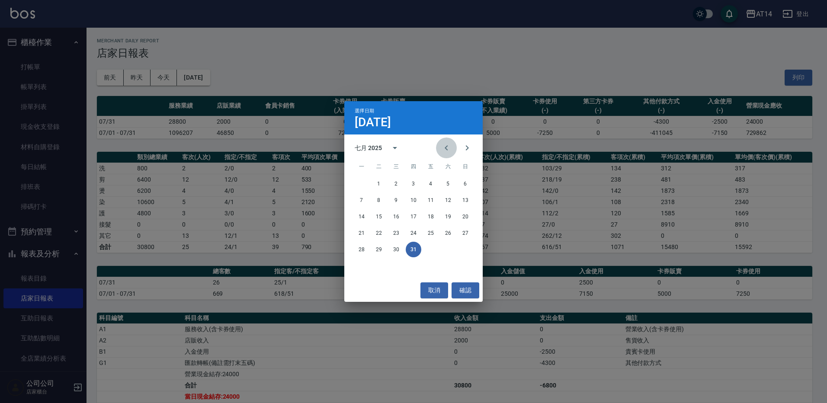
click at [440, 151] on button "Previous month" at bounding box center [446, 148] width 21 height 21
click at [448, 249] on button "31" at bounding box center [448, 250] width 16 height 16
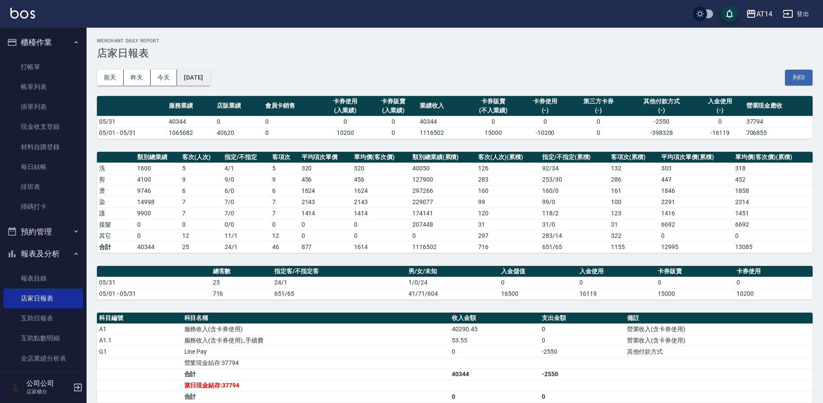
click at [210, 72] on button "[DATE]" at bounding box center [193, 78] width 33 height 16
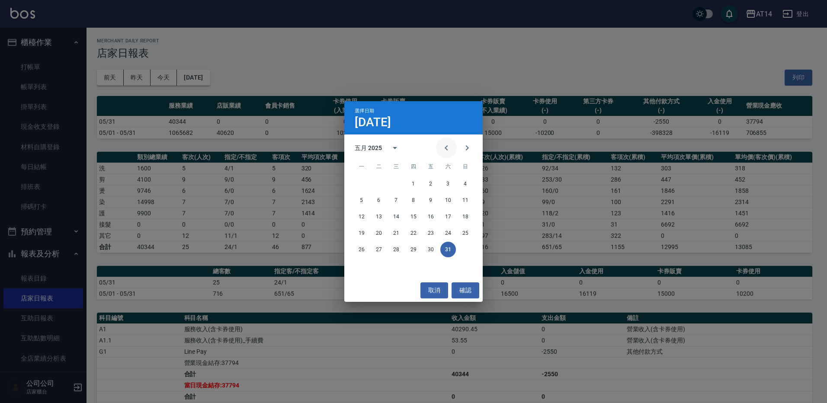
click at [449, 151] on icon "Previous month" at bounding box center [446, 148] width 10 height 10
click at [392, 248] on button "30" at bounding box center [396, 250] width 16 height 16
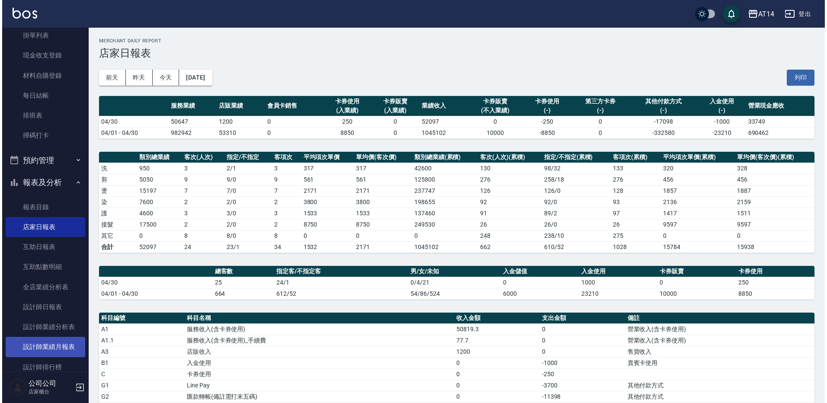
scroll to position [87, 0]
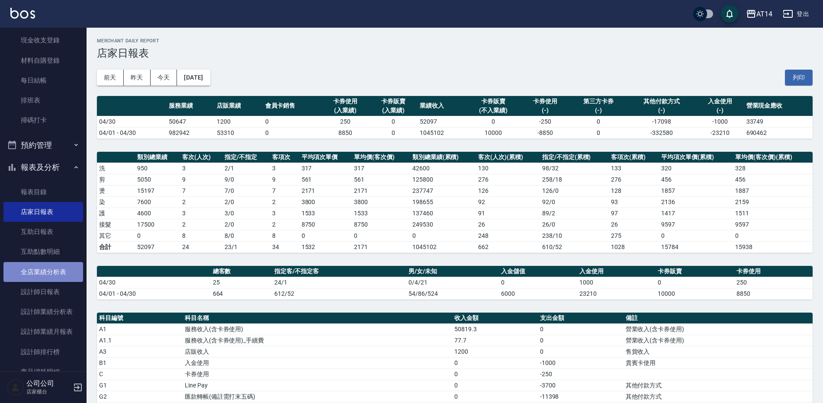
click at [61, 276] on link "全店業績分析表" at bounding box center [43, 272] width 80 height 20
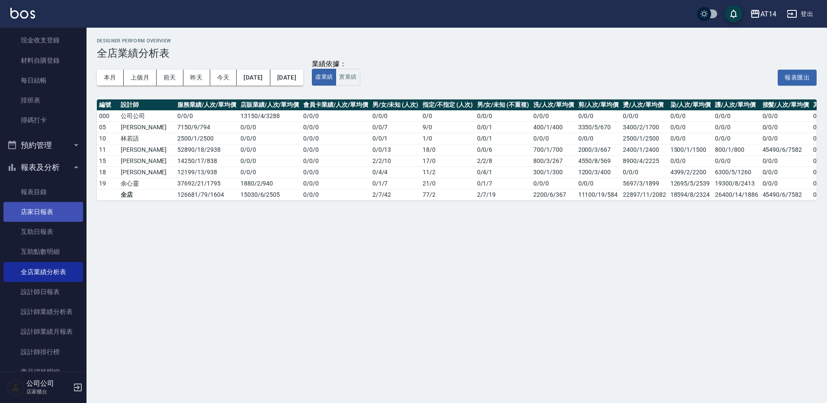
click at [59, 210] on link "店家日報表" at bounding box center [43, 212] width 80 height 20
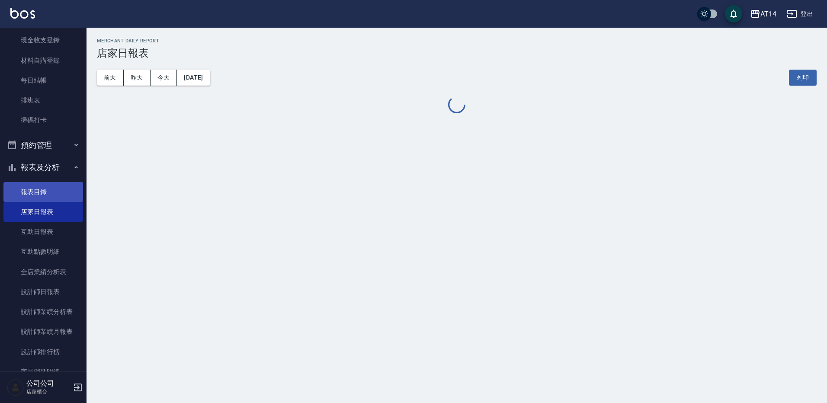
click at [56, 191] on link "報表目錄" at bounding box center [43, 192] width 80 height 20
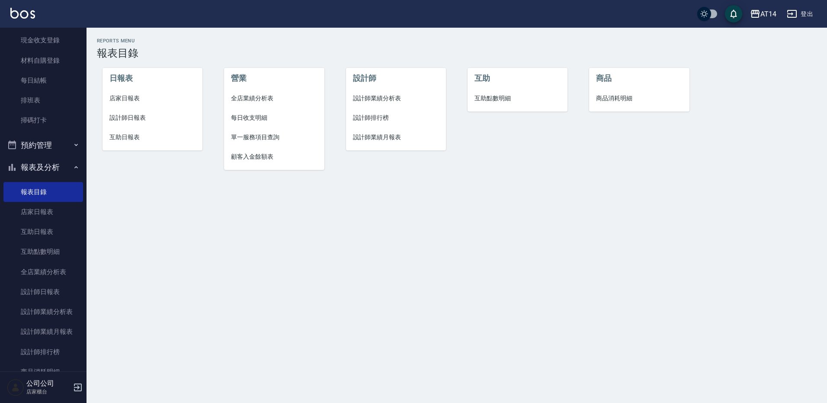
click at [262, 102] on span "全店業績分析表" at bounding box center [274, 98] width 87 height 9
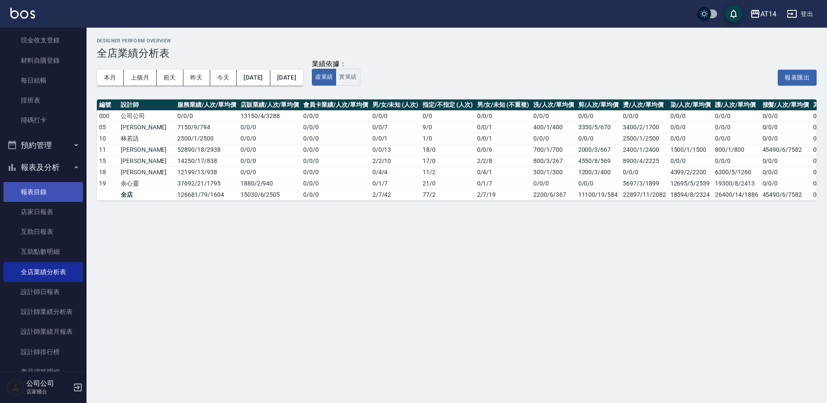
click at [57, 197] on link "報表目錄" at bounding box center [43, 192] width 80 height 20
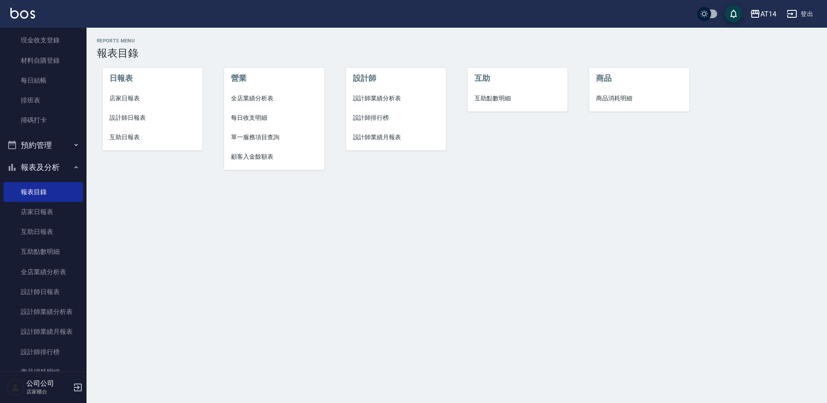
click at [241, 113] on li "每日收支明細" at bounding box center [274, 117] width 100 height 19
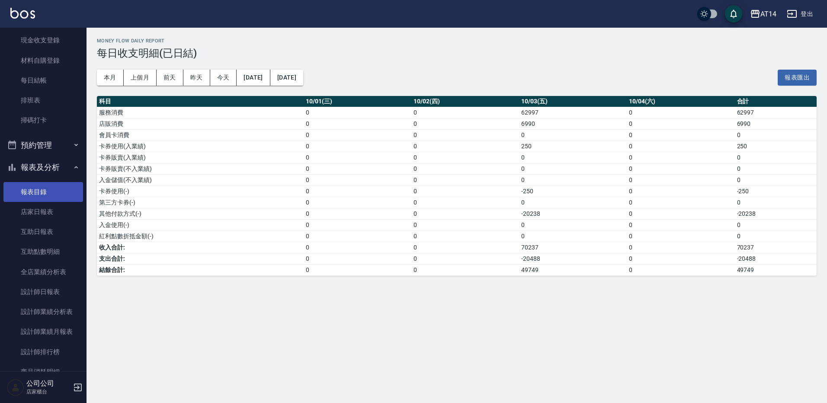
click at [51, 192] on link "報表目錄" at bounding box center [43, 192] width 80 height 20
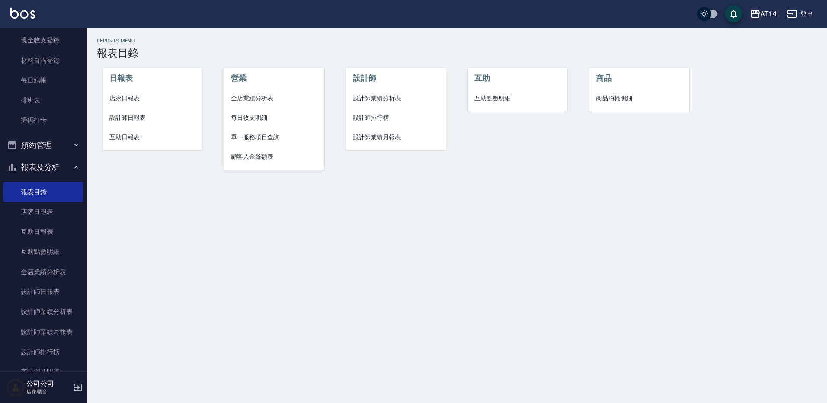
click at [264, 102] on span "全店業績分析表" at bounding box center [274, 98] width 87 height 9
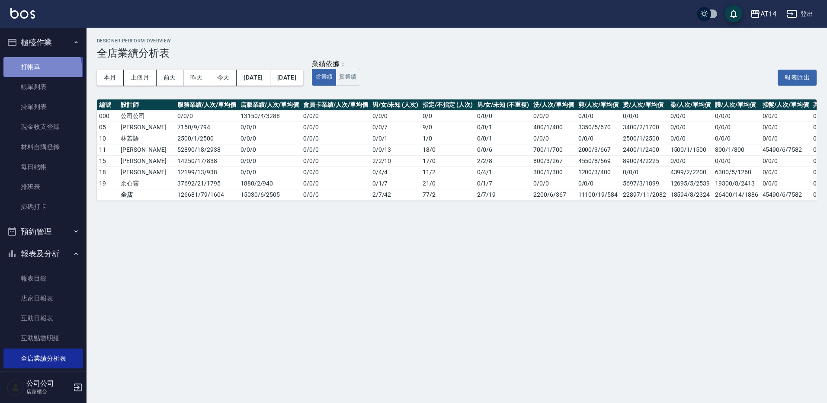
click at [42, 71] on link "打帳單" at bounding box center [43, 67] width 80 height 20
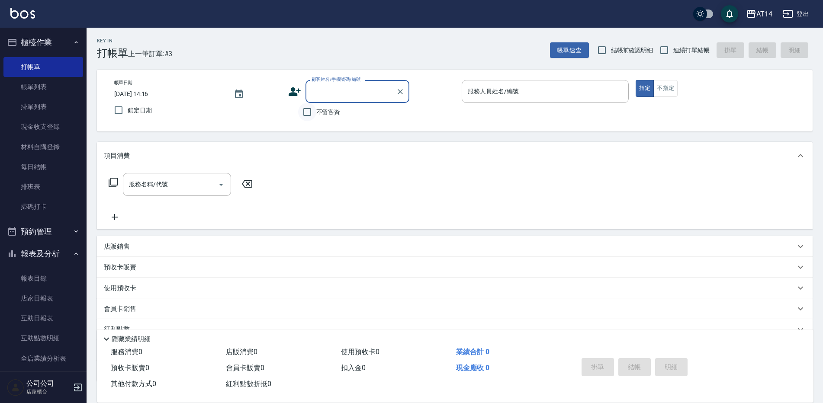
click at [305, 114] on input "不留客資" at bounding box center [307, 112] width 18 height 18
checkbox input "true"
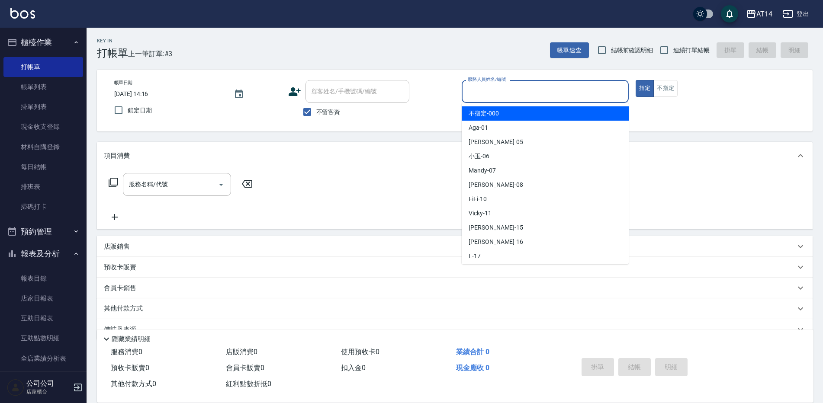
drag, startPoint x: 508, startPoint y: 98, endPoint x: 515, endPoint y: 103, distance: 8.8
click at [508, 98] on input "服務人員姓名/編號" at bounding box center [544, 91] width 159 height 15
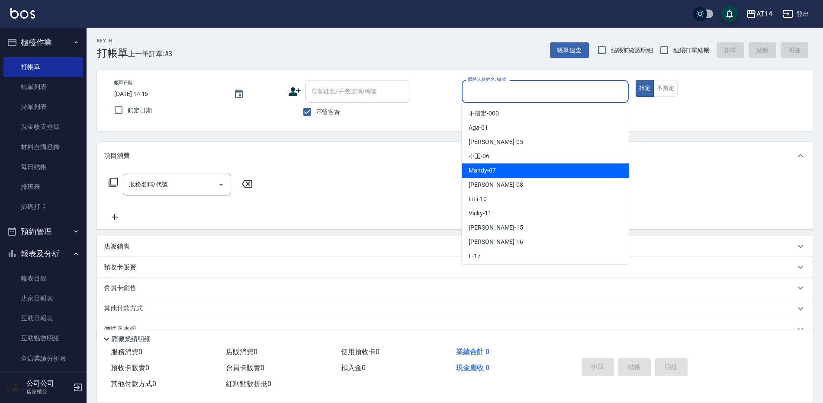
drag, startPoint x: 492, startPoint y: 172, endPoint x: 436, endPoint y: 174, distance: 56.7
click at [492, 172] on span "Mandy -07" at bounding box center [482, 170] width 27 height 9
type input "Mandy-07"
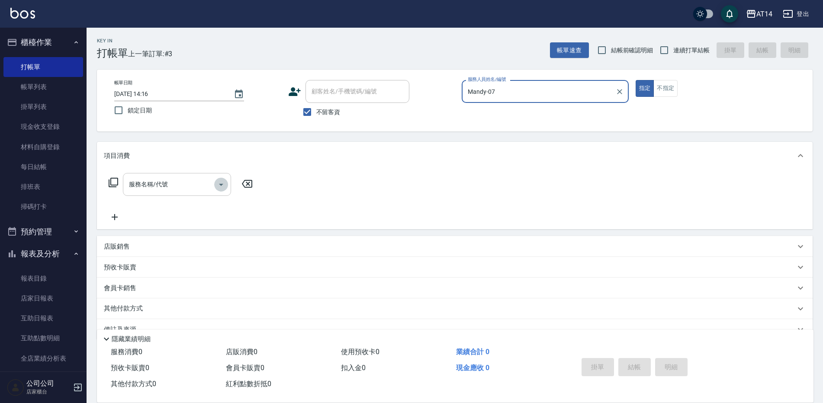
click at [222, 185] on icon "Open" at bounding box center [221, 185] width 10 height 10
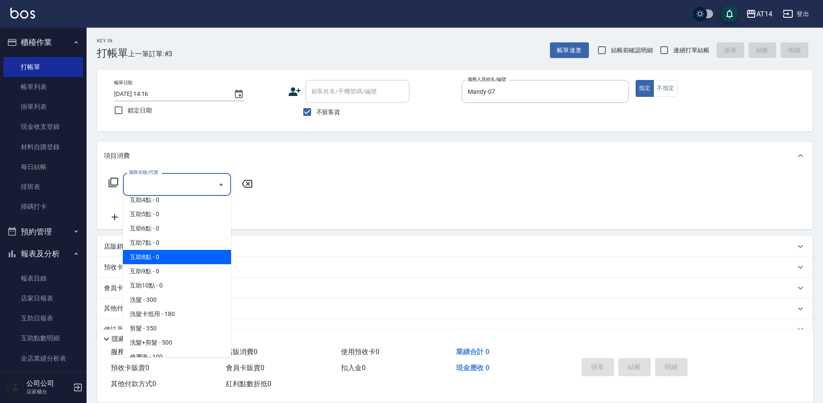
scroll to position [87, 0]
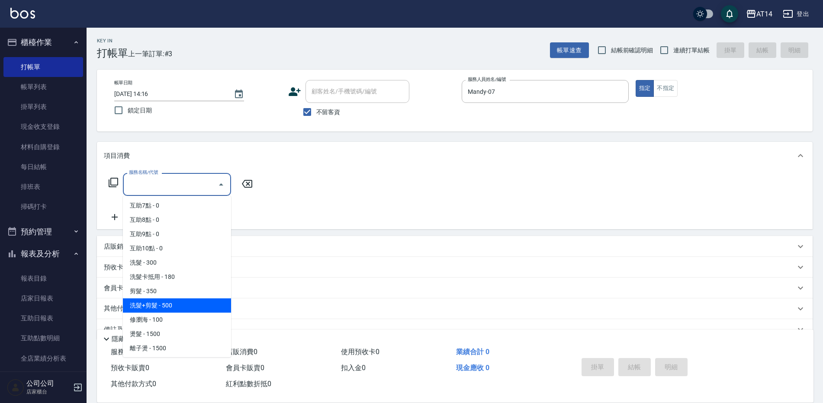
click at [180, 309] on span "洗髮+剪髮 - 500" at bounding box center [177, 306] width 108 height 14
type input "洗髮+剪髮(022)"
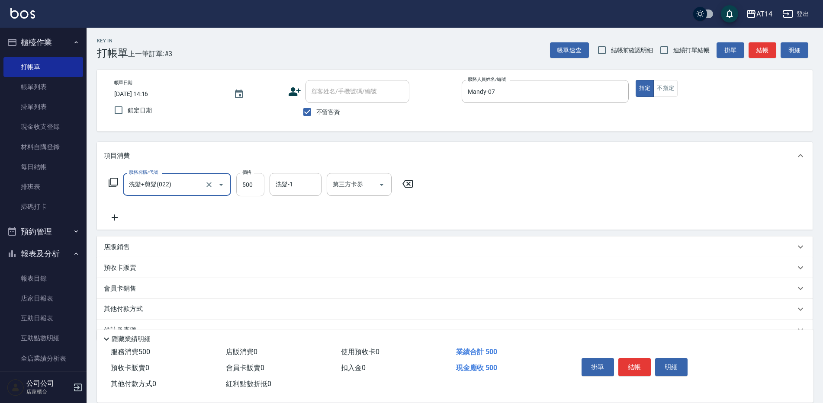
click at [249, 185] on input "500" at bounding box center [250, 184] width 28 height 23
type input "600"
click at [302, 184] on input "洗髮-1" at bounding box center [295, 184] width 44 height 15
click at [296, 205] on span "[PERSON_NAME]-66" at bounding box center [289, 206] width 27 height 9
type input "[PERSON_NAME]-66"
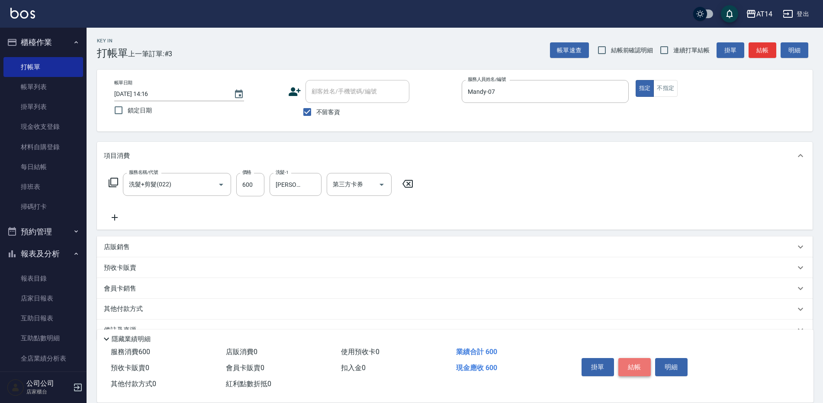
click at [629, 361] on button "結帳" at bounding box center [634, 367] width 32 height 18
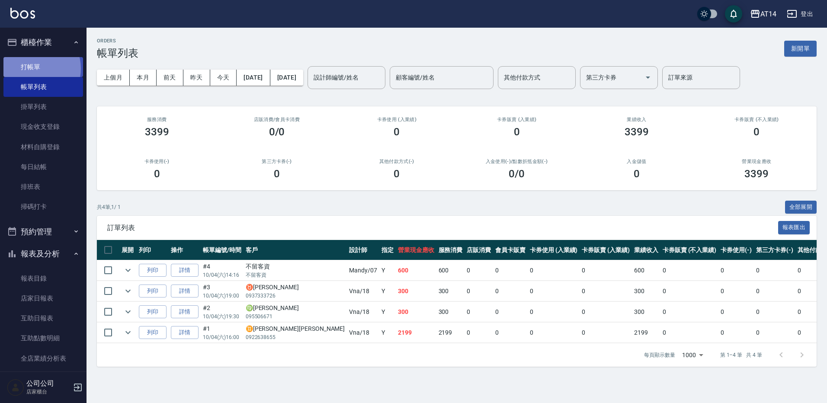
click at [32, 68] on link "打帳單" at bounding box center [43, 67] width 80 height 20
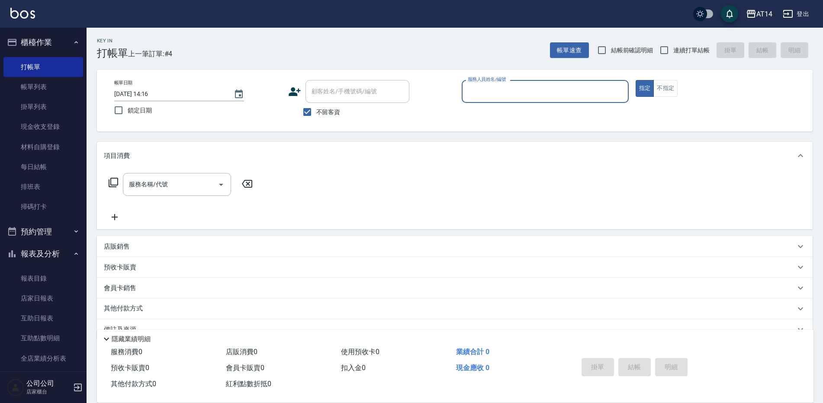
click at [473, 93] on input "服務人員姓名/編號" at bounding box center [544, 91] width 159 height 15
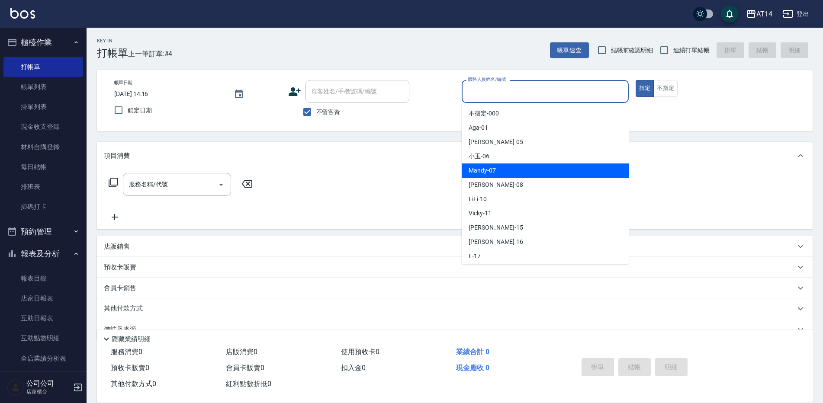
click at [469, 174] on span "Mandy -07" at bounding box center [482, 170] width 27 height 9
type input "Mandy-07"
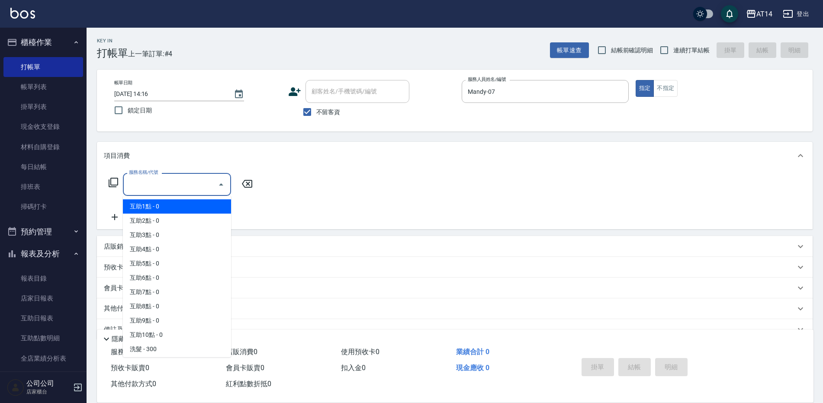
drag, startPoint x: 212, startPoint y: 182, endPoint x: 206, endPoint y: 202, distance: 21.3
click at [212, 182] on input "服務名稱/代號" at bounding box center [170, 184] width 87 height 15
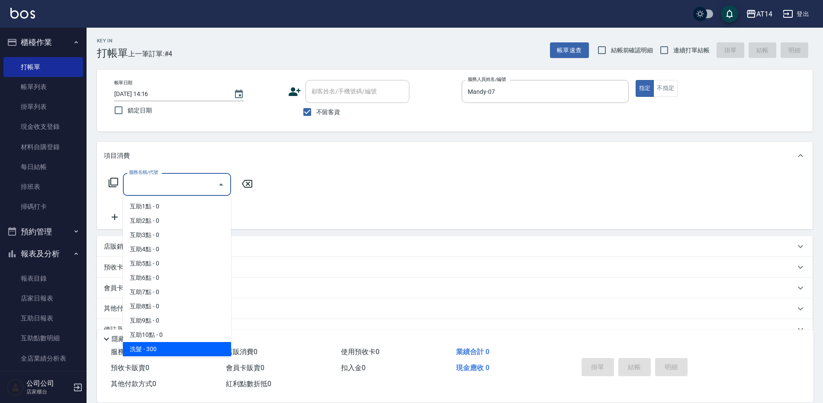
drag, startPoint x: 165, startPoint y: 351, endPoint x: 171, endPoint y: 364, distance: 14.3
click at [166, 351] on span "洗髮 - 300" at bounding box center [177, 349] width 108 height 14
type input "洗髮(011)"
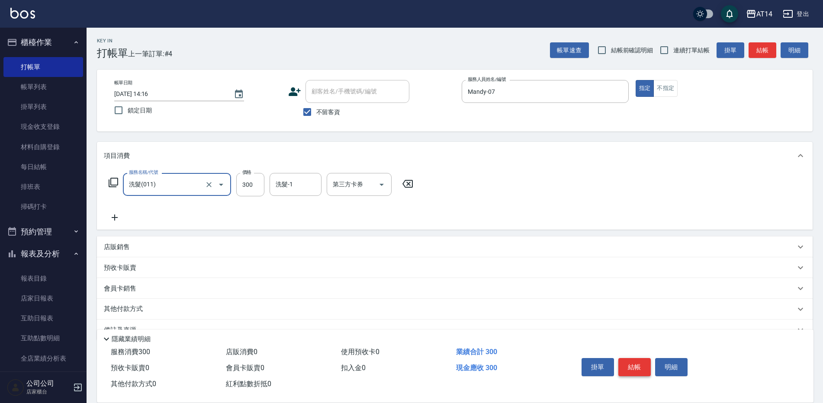
click at [631, 362] on button "結帳" at bounding box center [634, 367] width 32 height 18
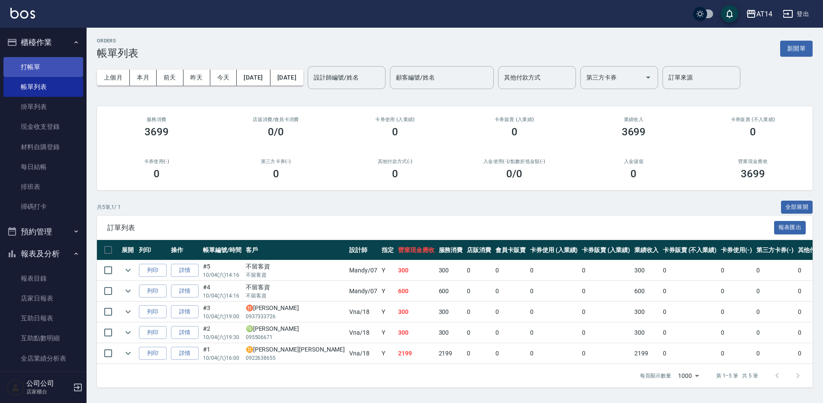
click at [21, 64] on link "打帳單" at bounding box center [43, 67] width 80 height 20
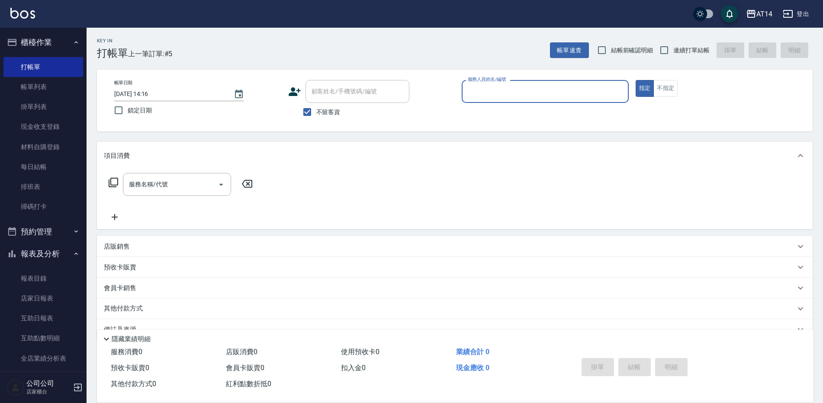
click at [505, 103] on div "服務人員姓名/編號" at bounding box center [545, 91] width 167 height 23
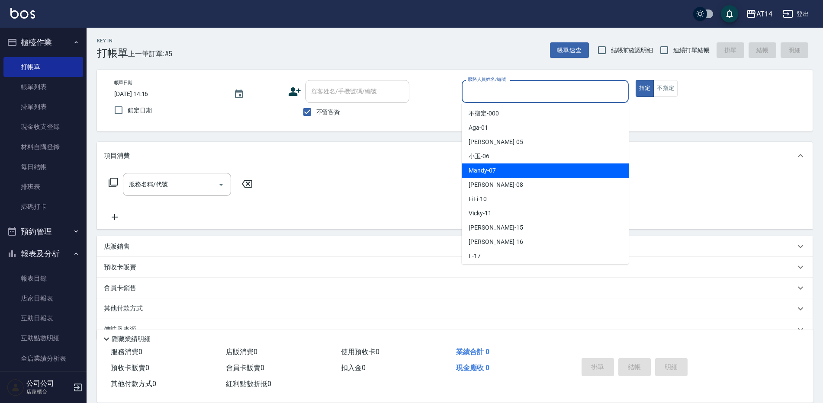
click at [490, 173] on span "Mandy -07" at bounding box center [482, 170] width 27 height 9
type input "Mandy-07"
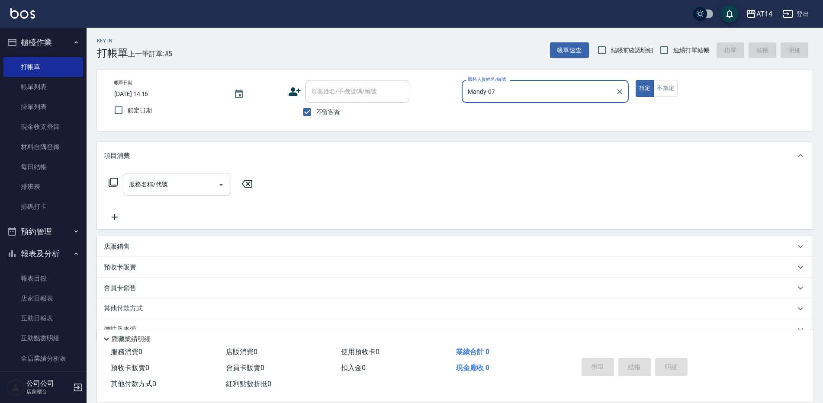
click at [221, 181] on icon "Open" at bounding box center [221, 185] width 10 height 10
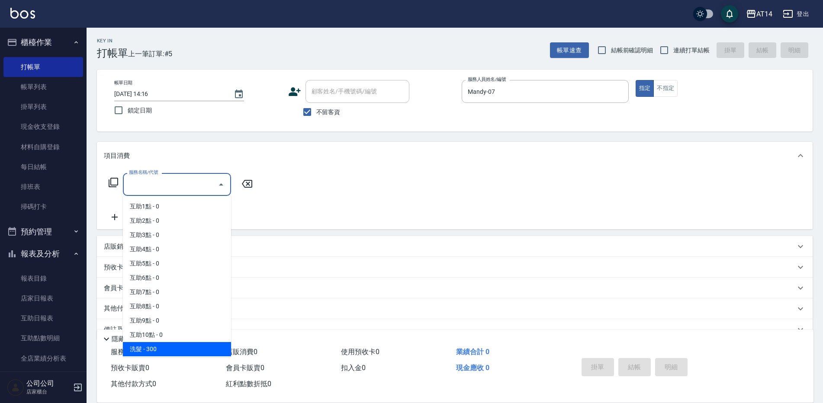
drag, startPoint x: 186, startPoint y: 351, endPoint x: 224, endPoint y: 301, distance: 62.5
click at [187, 349] on span "洗髮 - 300" at bounding box center [177, 349] width 108 height 14
type input "洗髮(011)"
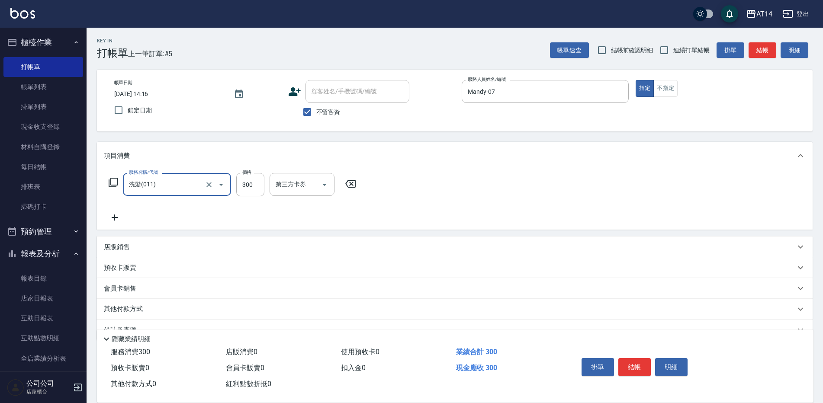
click at [265, 177] on div "服務名稱/代號 洗髮(011) 服務名稱/代號 價格 300 價格 第三方卡券 第三方卡券" at bounding box center [232, 184] width 257 height 23
click at [258, 181] on input "300" at bounding box center [250, 184] width 28 height 23
type input "400"
click at [648, 363] on button "結帳" at bounding box center [634, 367] width 32 height 18
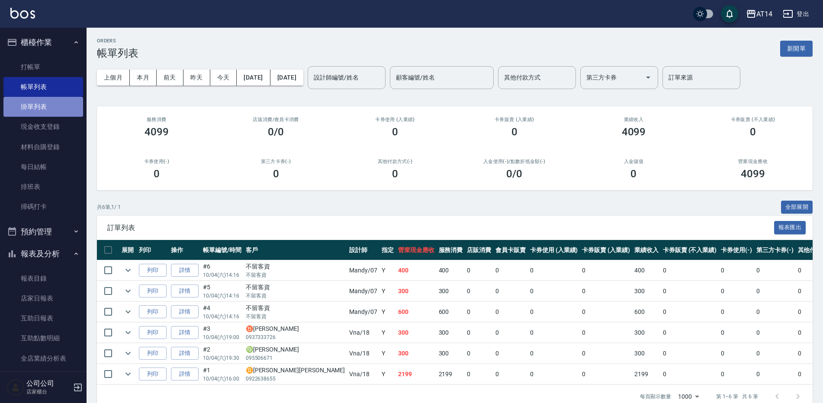
click at [46, 110] on link "掛單列表" at bounding box center [43, 107] width 80 height 20
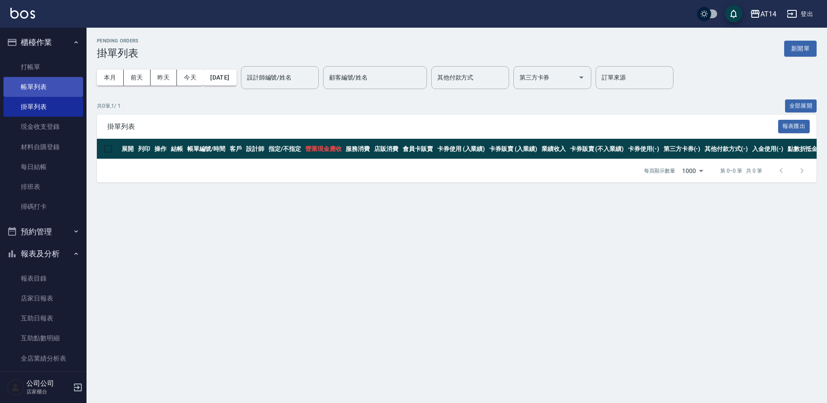
click at [51, 87] on link "帳單列表" at bounding box center [43, 87] width 80 height 20
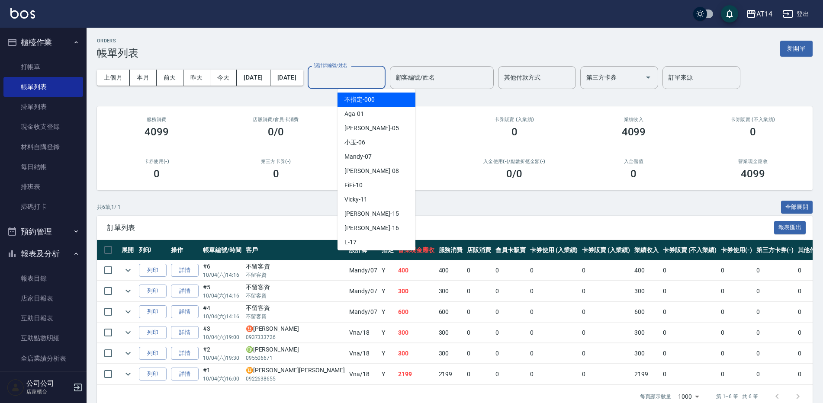
click at [367, 72] on div "設計師編號/姓名 設計師編號/姓名" at bounding box center [347, 77] width 78 height 23
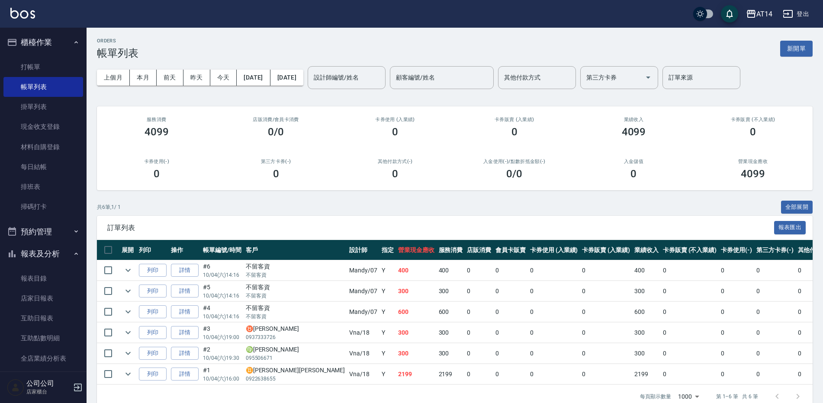
click at [297, 48] on div "ORDERS 帳單列表 新開單" at bounding box center [455, 48] width 716 height 21
click at [132, 77] on button "本月" at bounding box center [143, 78] width 27 height 16
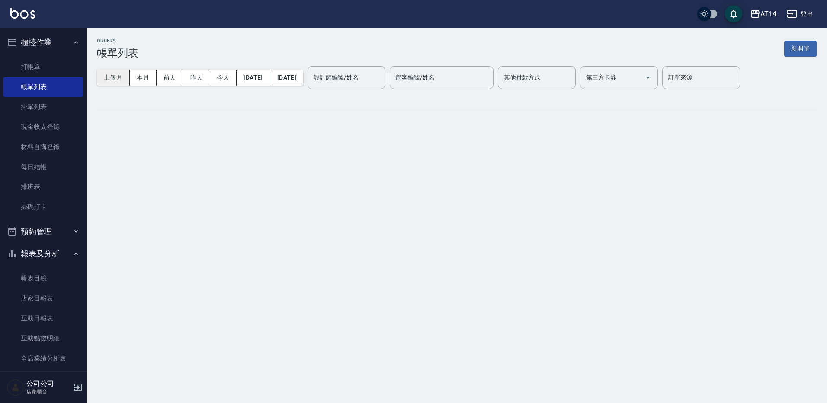
click at [119, 82] on button "上個月" at bounding box center [113, 78] width 33 height 16
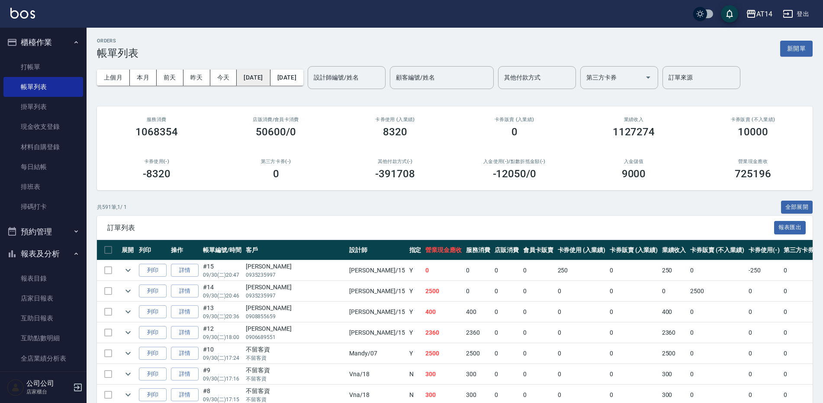
click at [270, 76] on button "[DATE]" at bounding box center [253, 78] width 33 height 16
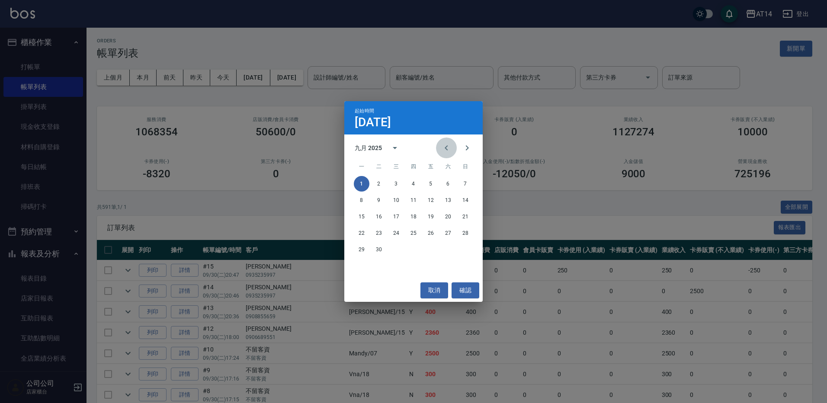
click at [449, 154] on button "Previous month" at bounding box center [446, 148] width 21 height 21
click at [465, 180] on button "1" at bounding box center [466, 184] width 16 height 16
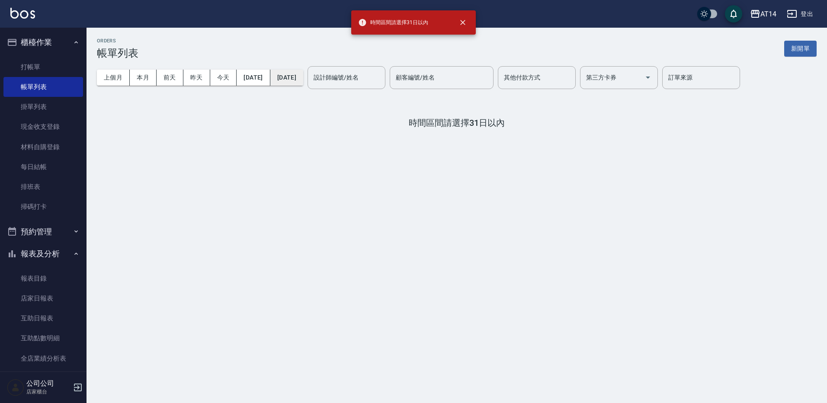
click at [303, 83] on button "[DATE]" at bounding box center [286, 78] width 33 height 16
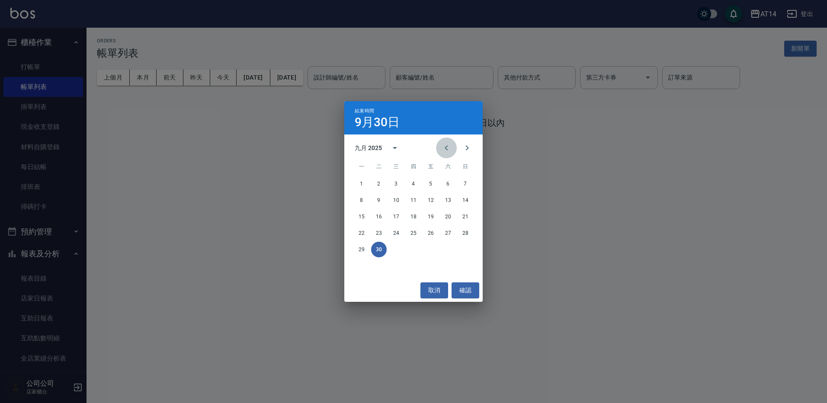
click at [445, 148] on icon "Previous month" at bounding box center [446, 148] width 10 height 10
click at [360, 268] on button "30" at bounding box center [362, 266] width 16 height 16
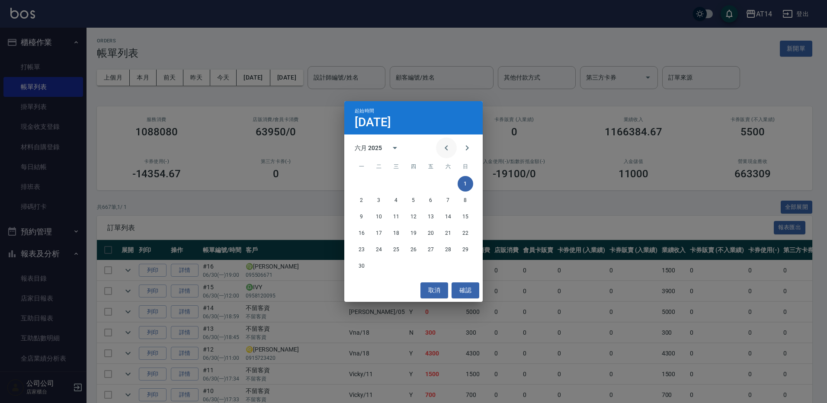
click at [442, 156] on button "Previous month" at bounding box center [446, 148] width 21 height 21
click at [445, 153] on icon "Previous month" at bounding box center [446, 148] width 10 height 10
click at [375, 186] on button "1" at bounding box center [379, 184] width 16 height 16
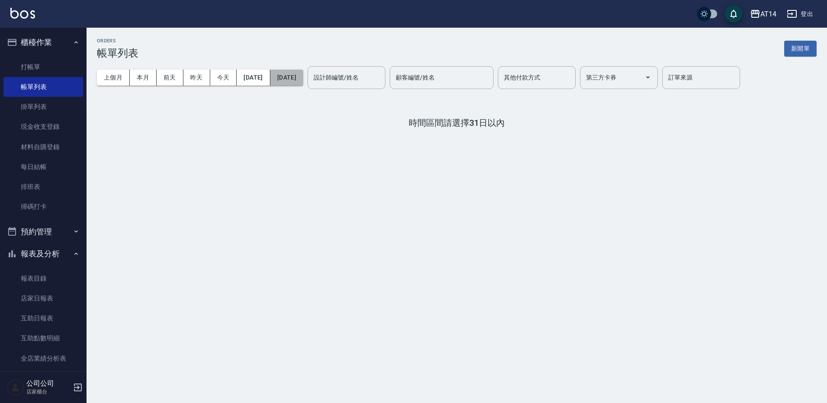
click at [303, 75] on button "[DATE]" at bounding box center [286, 78] width 33 height 16
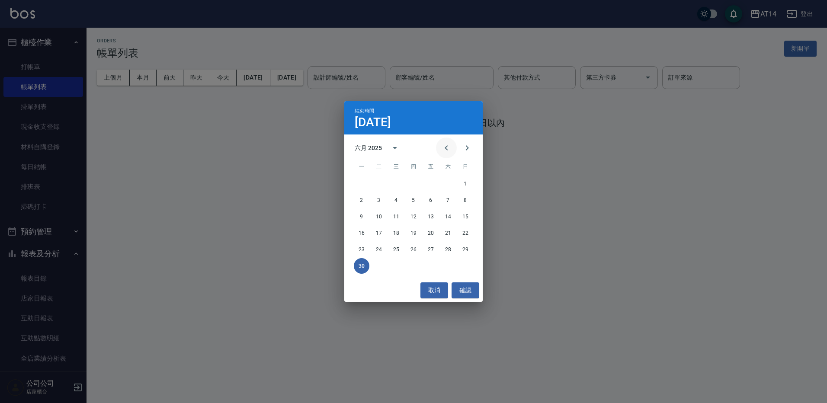
click at [440, 144] on button "Previous month" at bounding box center [446, 148] width 21 height 21
click at [439, 148] on button "Previous month" at bounding box center [446, 148] width 21 height 21
click at [396, 251] on button "30" at bounding box center [396, 250] width 16 height 16
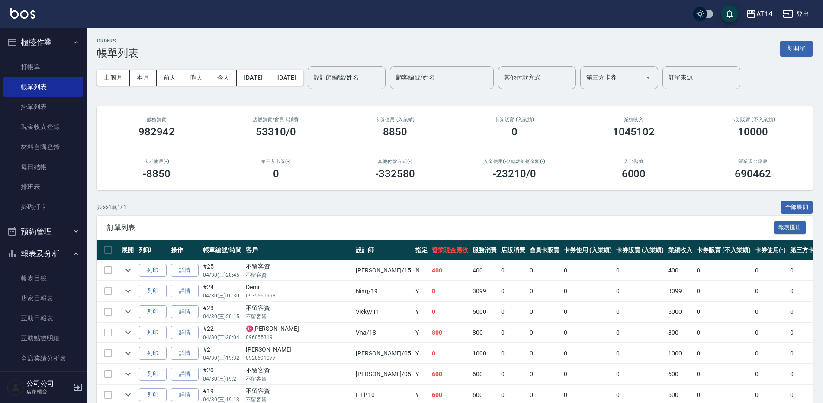
click at [47, 55] on ul "打帳單 帳單列表 掛單列表 現金收支登錄 材料自購登錄 每日結帳 排班表 掃碼打卡" at bounding box center [43, 137] width 80 height 167
drag, startPoint x: 50, startPoint y: 61, endPoint x: 50, endPoint y: 53, distance: 7.8
click at [50, 61] on link "打帳單" at bounding box center [43, 67] width 80 height 20
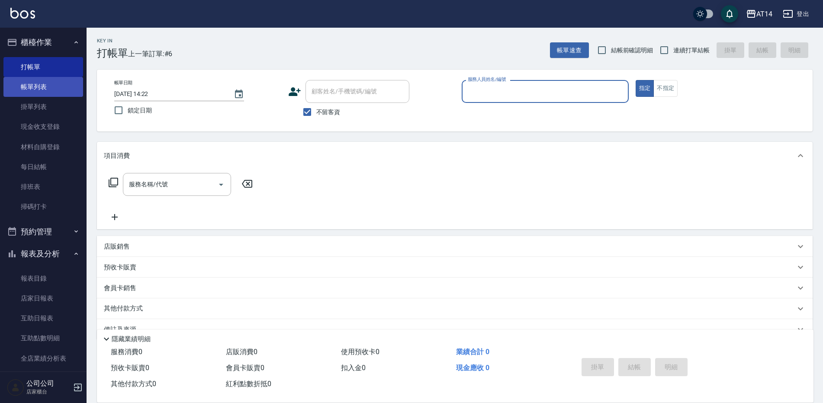
click at [48, 92] on link "帳單列表" at bounding box center [43, 87] width 80 height 20
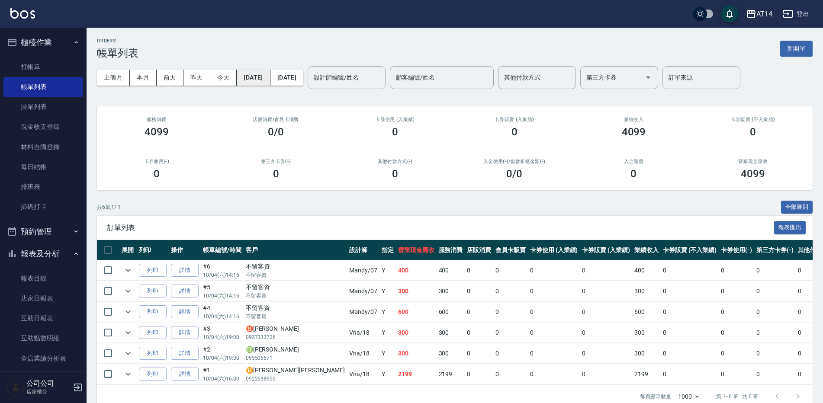
click at [270, 77] on button "[DATE]" at bounding box center [253, 78] width 33 height 16
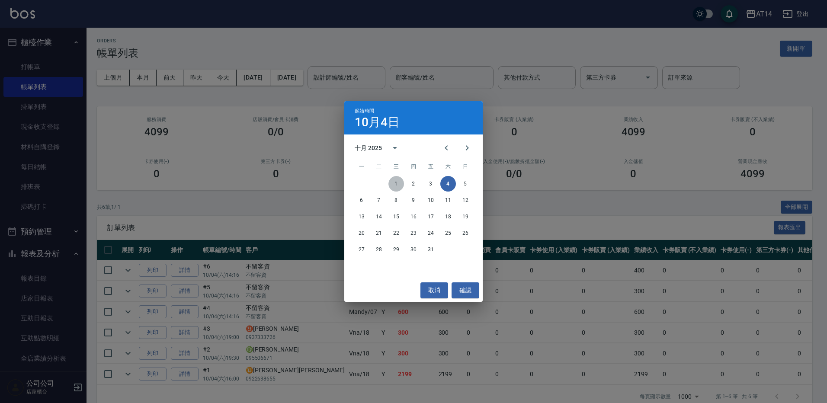
click at [397, 183] on button "1" at bounding box center [396, 184] width 16 height 16
click at [395, 183] on button "1" at bounding box center [396, 184] width 16 height 16
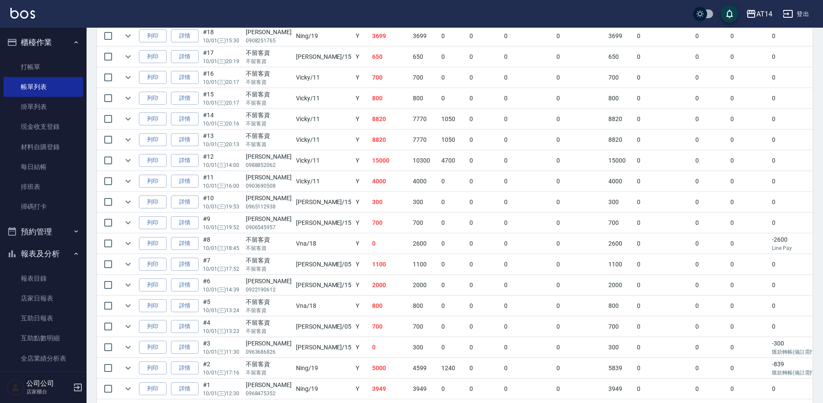
scroll to position [303, 0]
